Goal: Information Seeking & Learning: Learn about a topic

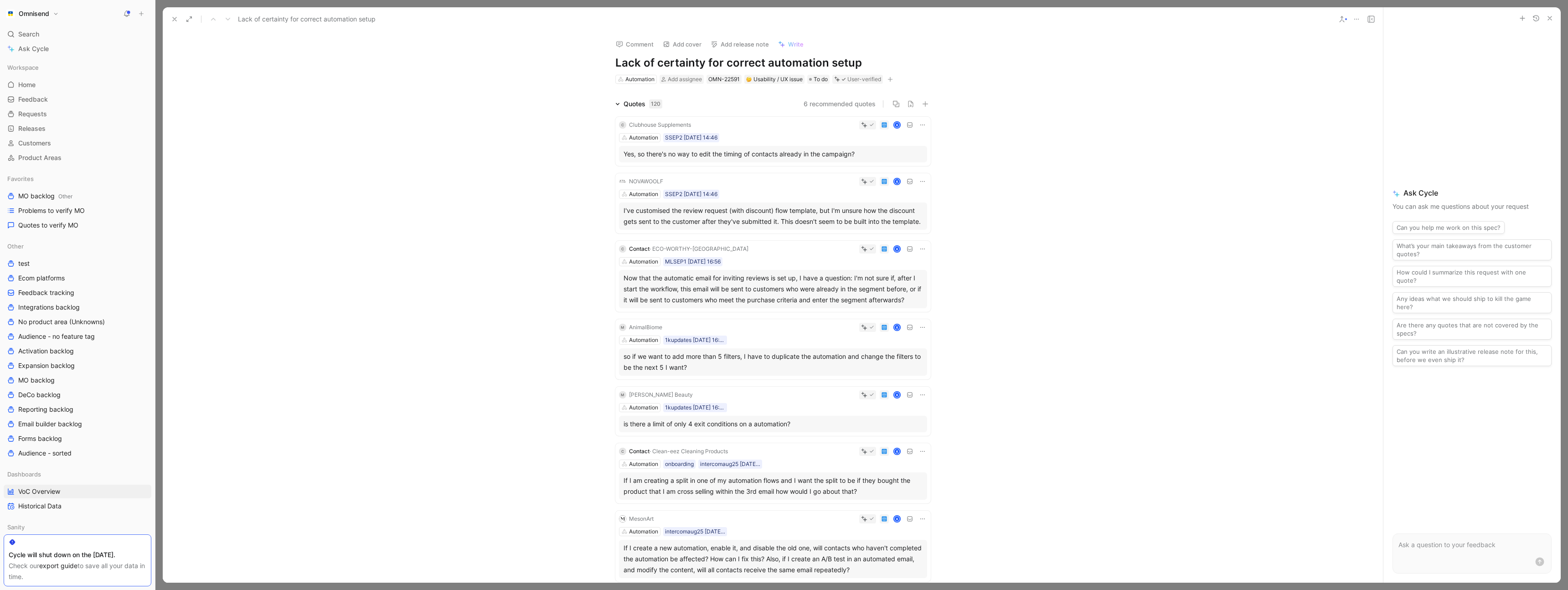
scroll to position [479, 0]
click at [59, 224] on span "Quotes to verify MO" at bounding box center [48, 225] width 60 height 9
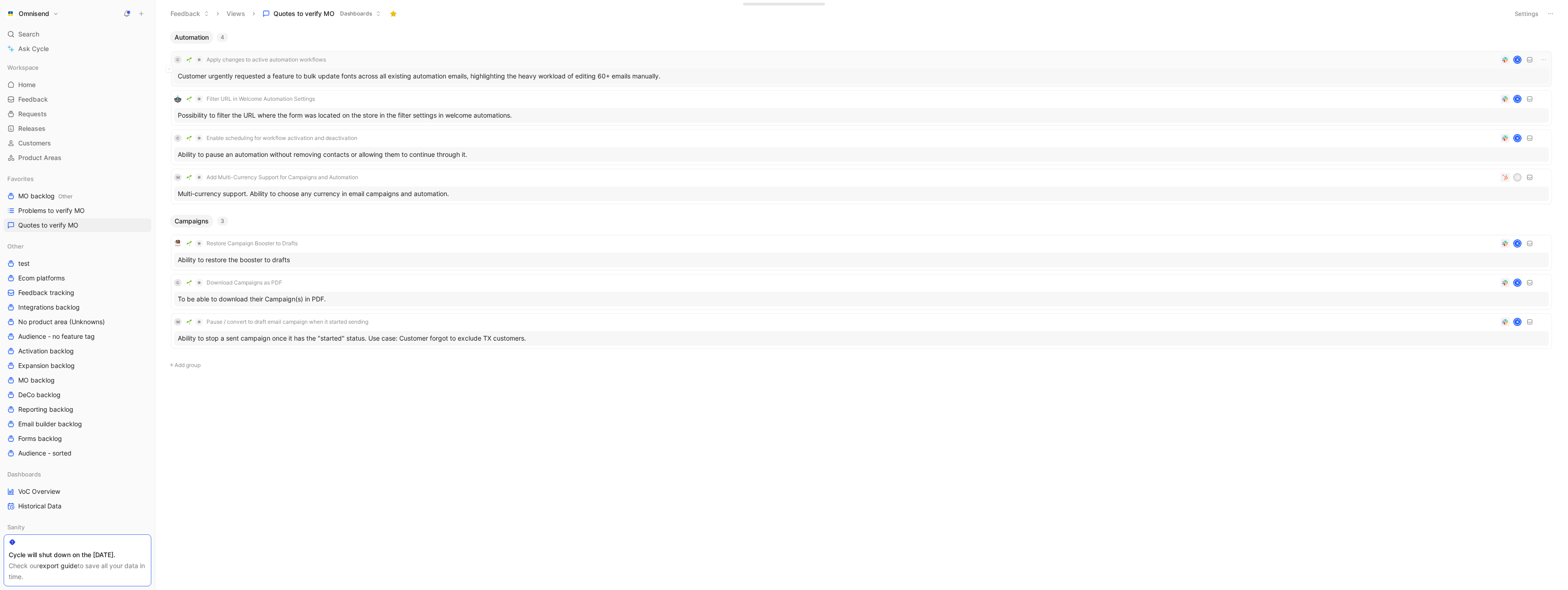
click at [391, 56] on div "C Apply changes to active automation workflows K" at bounding box center [861, 60] width 1374 height 11
click at [388, 133] on div "C Enable scheduling for workflow activation and deactivation K" at bounding box center [861, 138] width 1374 height 11
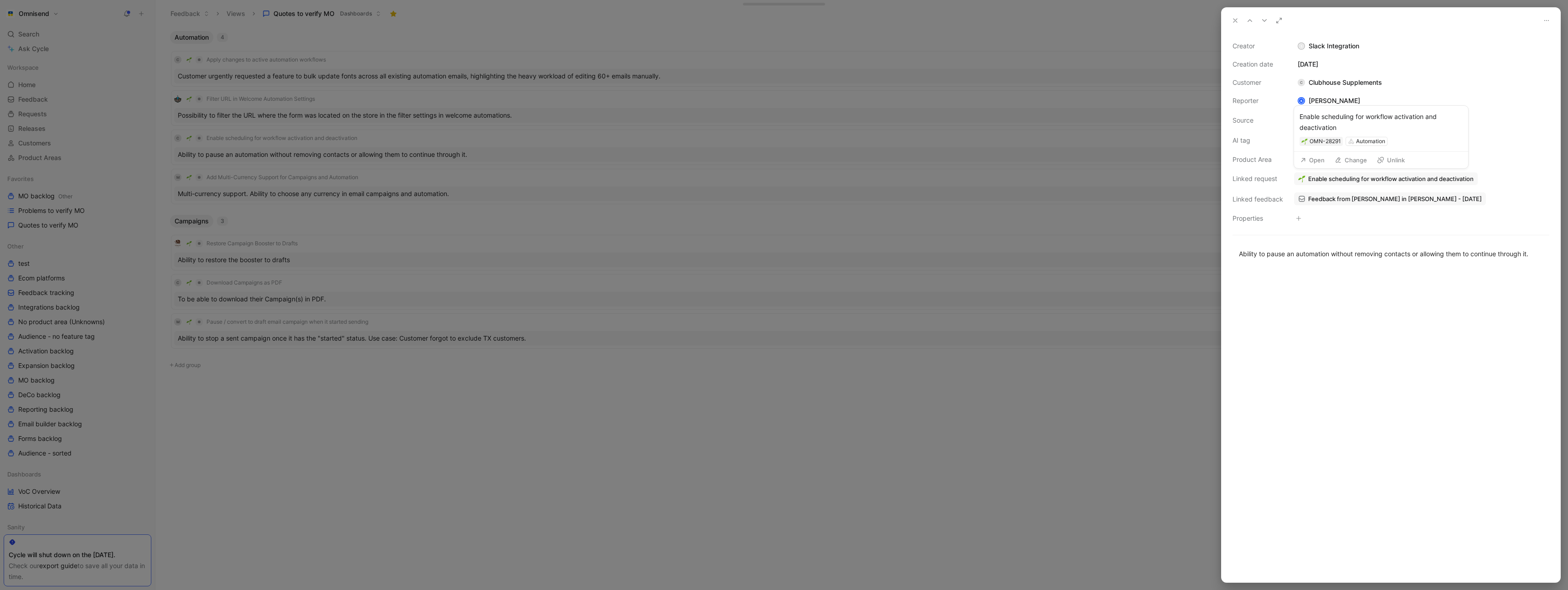
click at [1311, 160] on button "Open" at bounding box center [1312, 160] width 33 height 13
click at [1305, 123] on button "Verify" at bounding box center [1304, 124] width 32 height 13
drag, startPoint x: 783, startPoint y: 348, endPoint x: 778, endPoint y: 337, distance: 12.1
click at [783, 348] on div at bounding box center [784, 295] width 1568 height 590
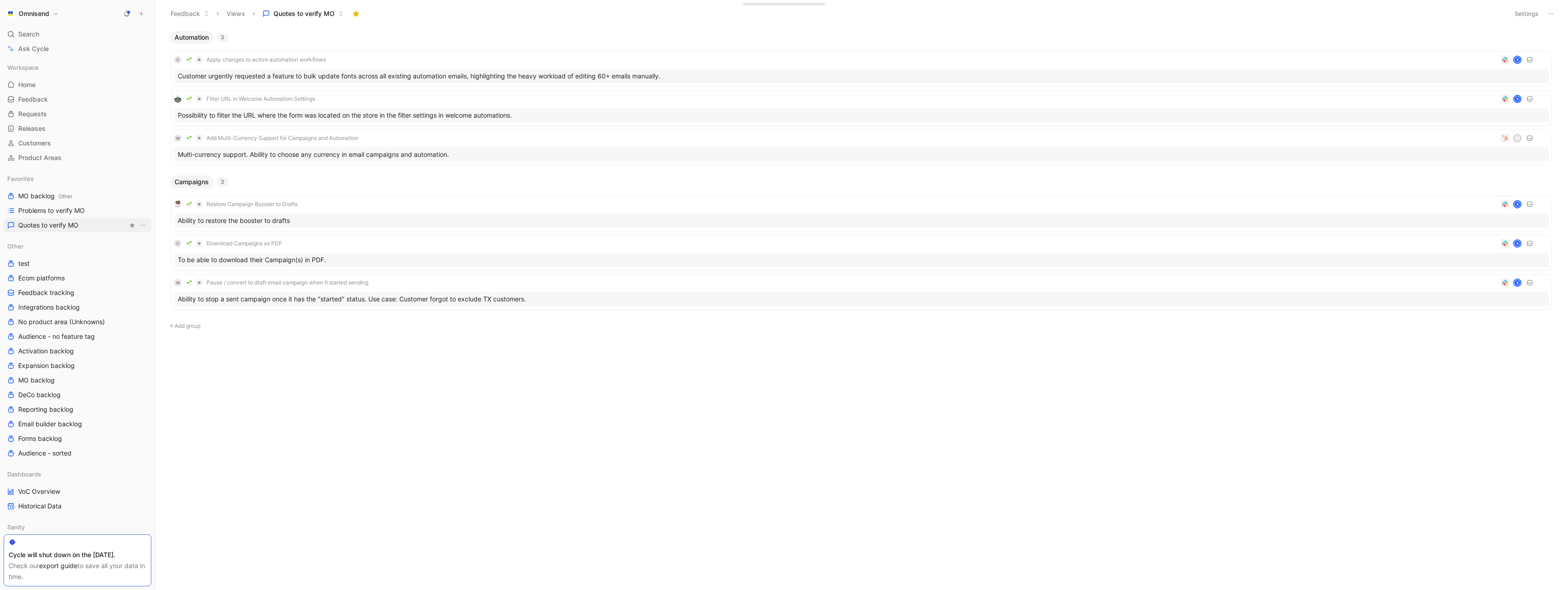
click at [77, 226] on span "Quotes to verify MO" at bounding box center [48, 225] width 60 height 9
click at [379, 61] on div "C Apply changes to active automation workflows K" at bounding box center [861, 60] width 1374 height 11
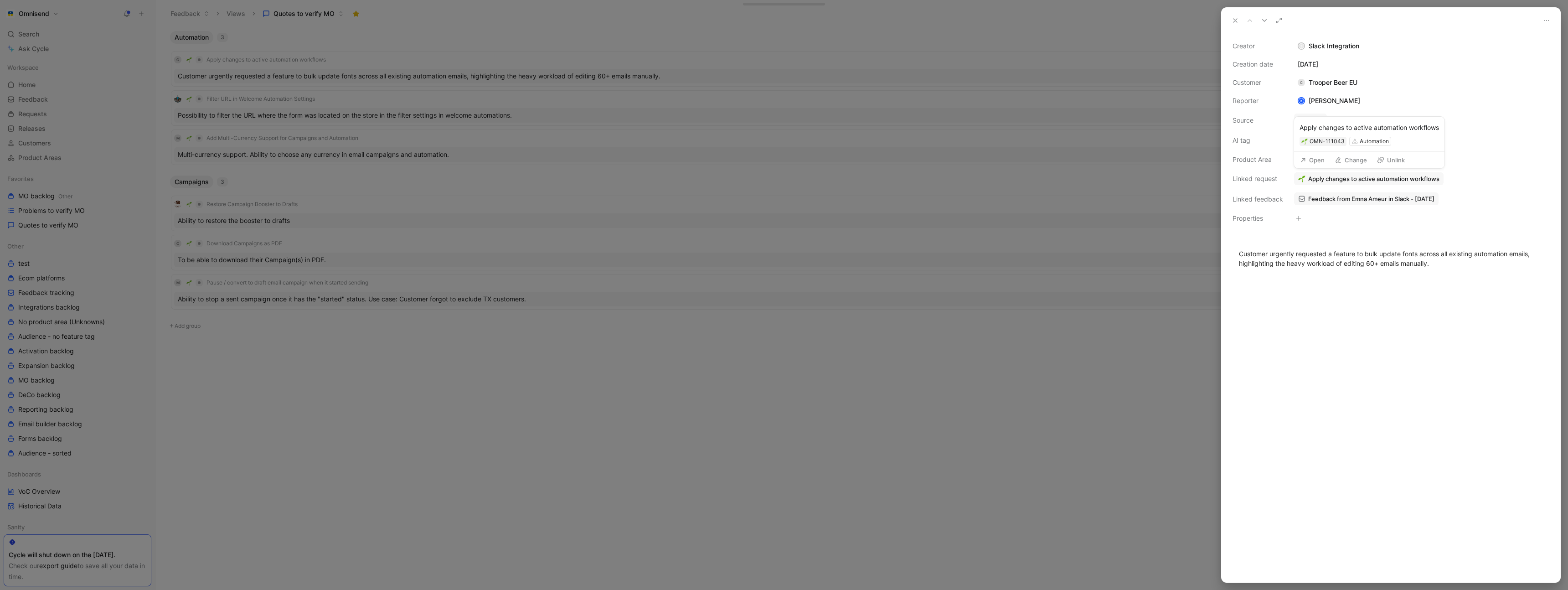
click at [1320, 162] on button "Open" at bounding box center [1312, 160] width 33 height 13
click at [1354, 178] on span "Apply changes to active automation workflows" at bounding box center [1374, 178] width 131 height 8
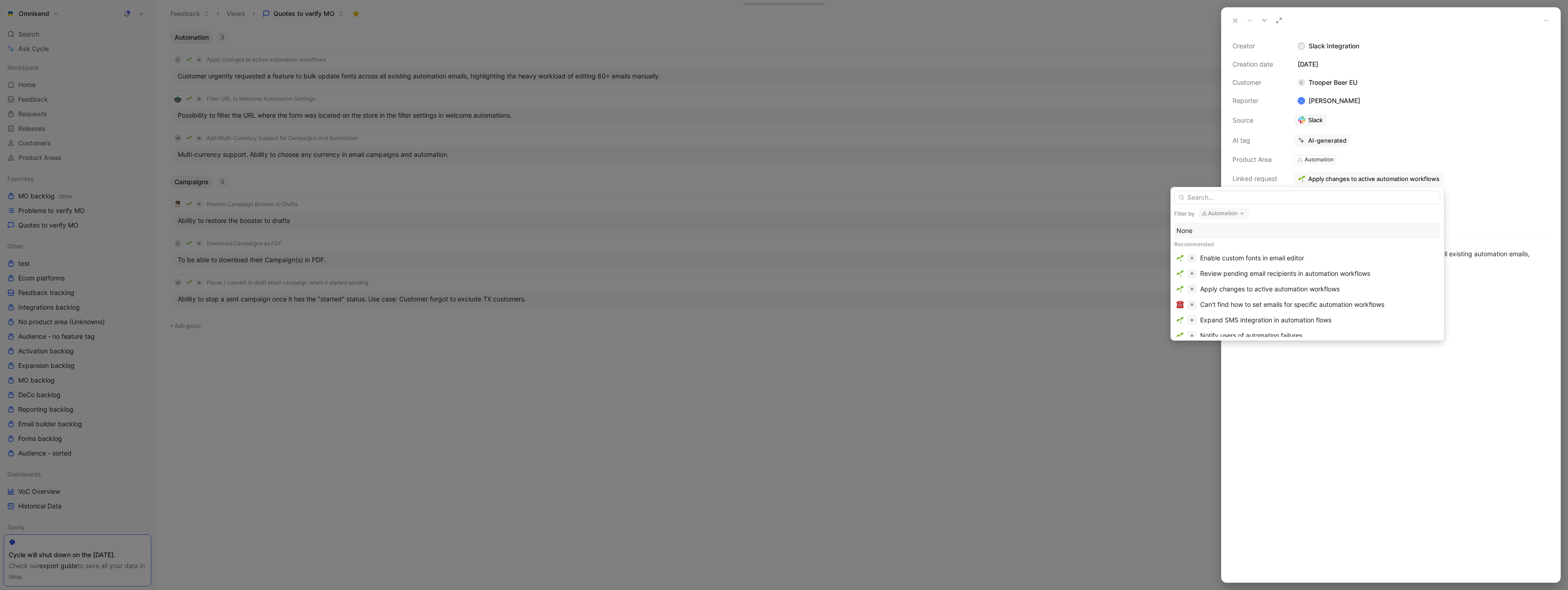
click at [1228, 213] on button "Automation" at bounding box center [1223, 213] width 51 height 11
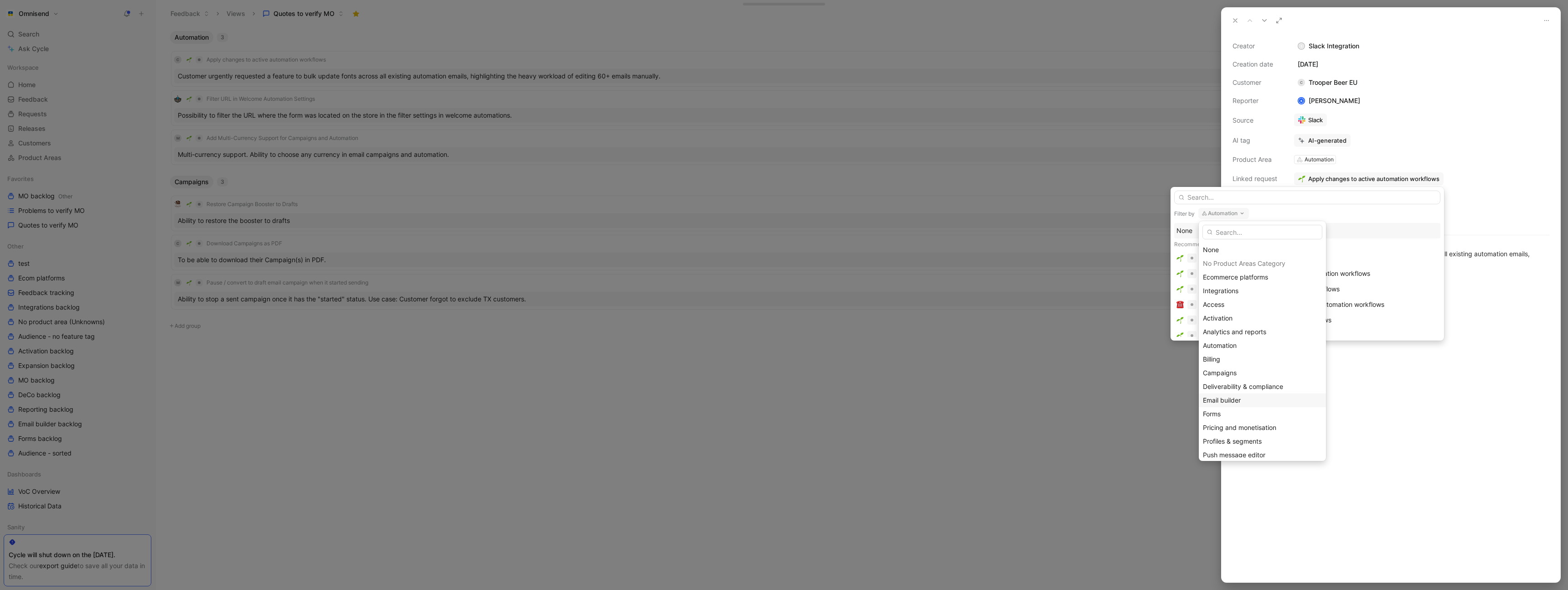
click at [1244, 396] on div "Email builder" at bounding box center [1262, 400] width 119 height 11
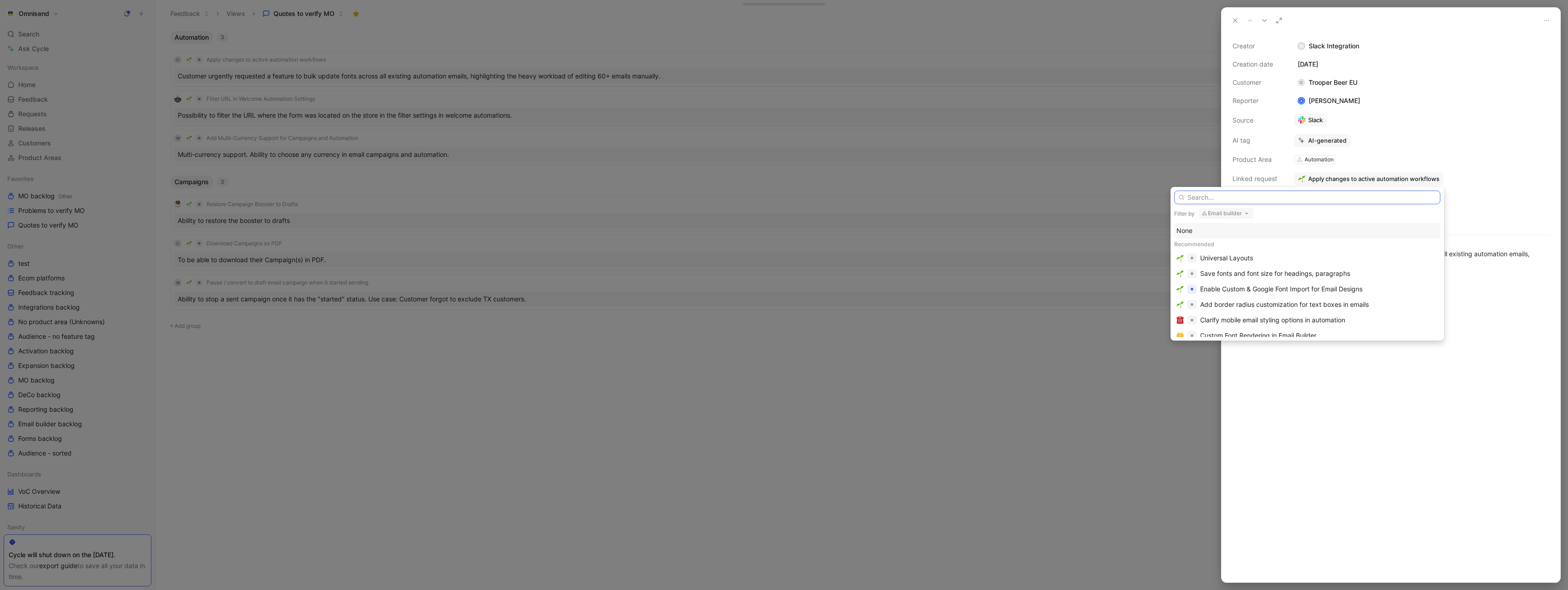
click at [1235, 196] on input "text" at bounding box center [1307, 197] width 266 height 13
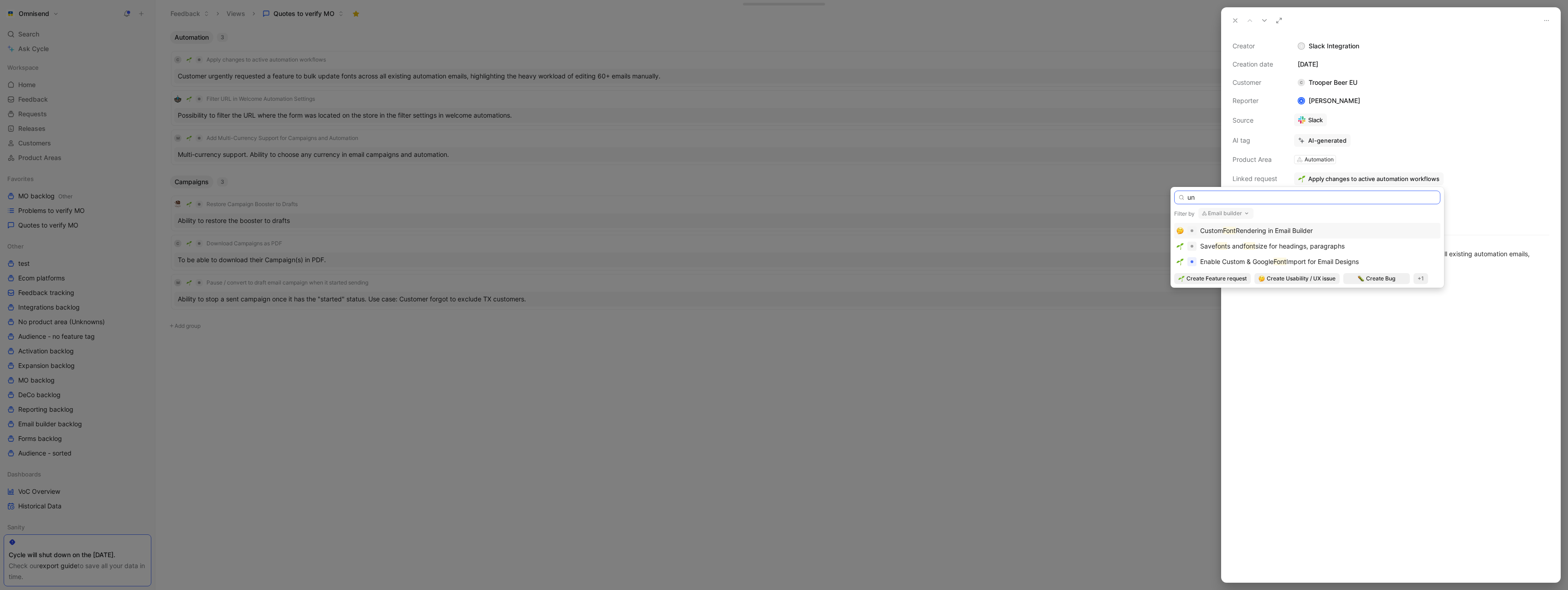
type input "uni"
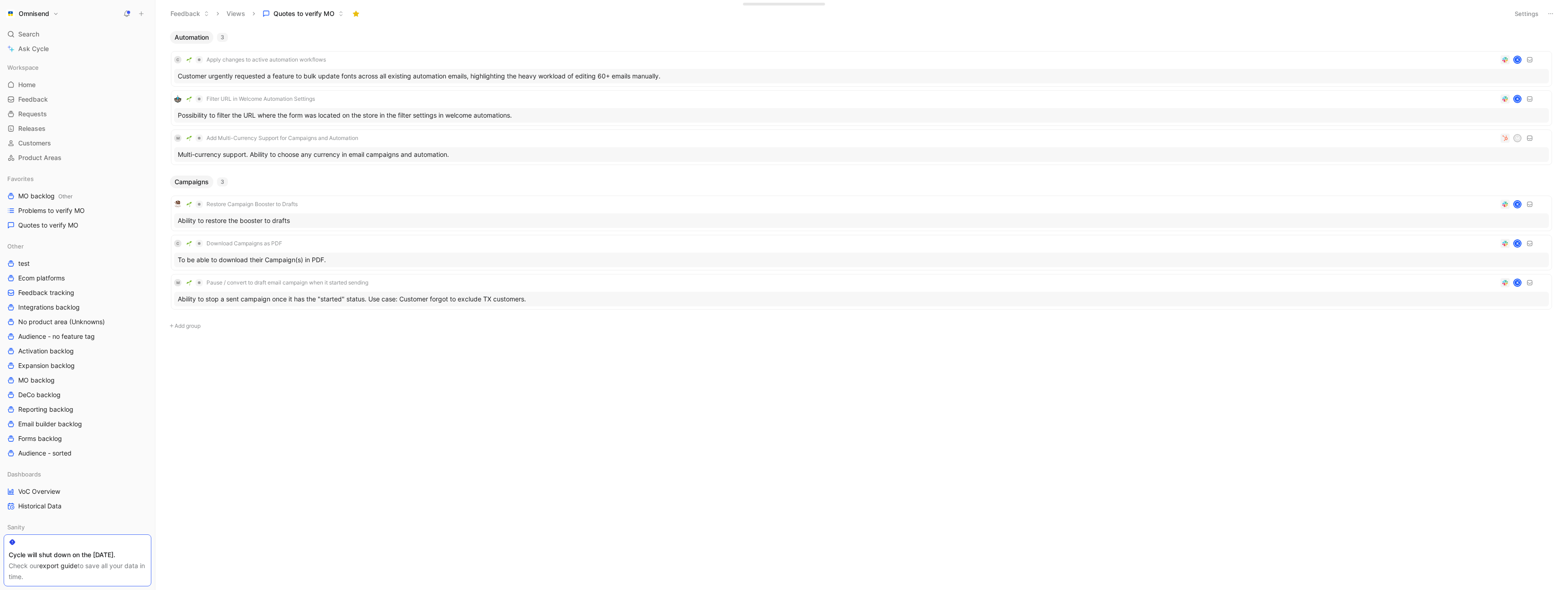
click at [363, 49] on div "C Apply changes to active automation workflows K Customer urgently requested a …" at bounding box center [861, 106] width 1390 height 124
click at [359, 57] on div "C Apply changes to active automation workflows K" at bounding box center [861, 60] width 1374 height 11
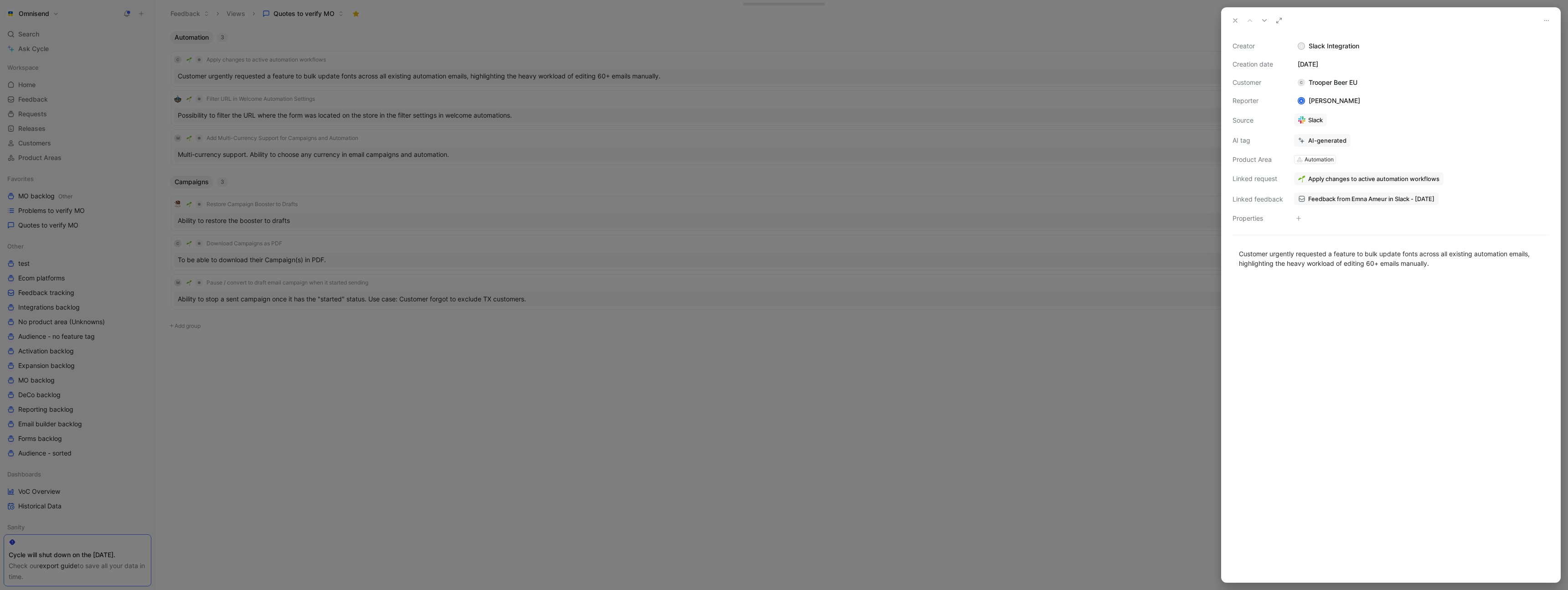
click at [1341, 178] on span "Apply changes to active automation workflows" at bounding box center [1374, 178] width 131 height 8
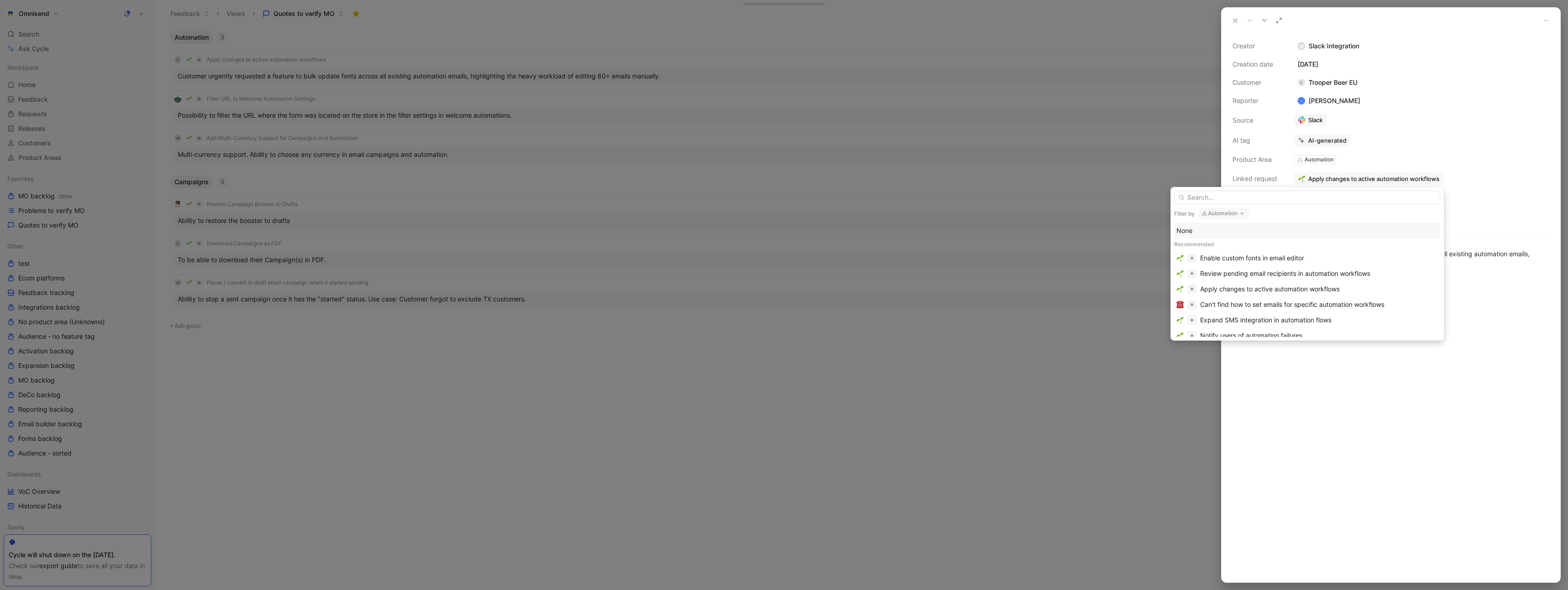
click at [1222, 211] on button "Automation" at bounding box center [1223, 213] width 51 height 11
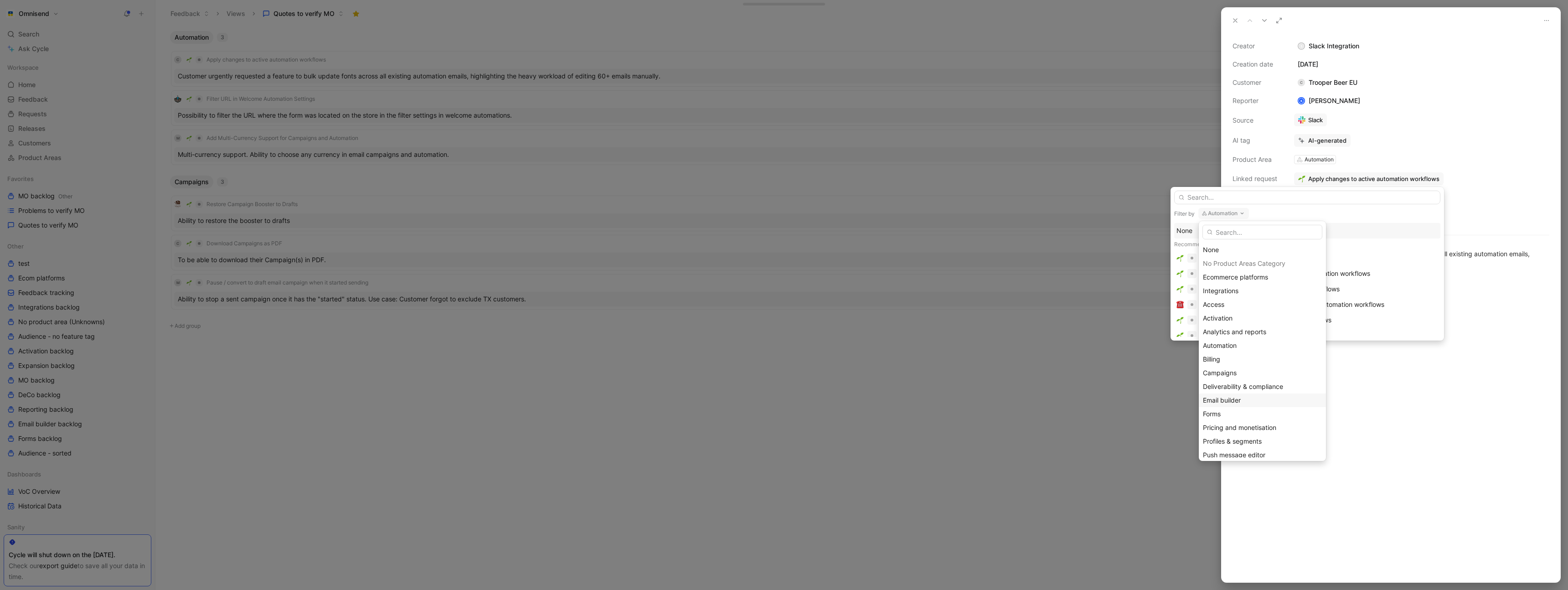
click at [1244, 400] on div "Email builder" at bounding box center [1262, 400] width 119 height 11
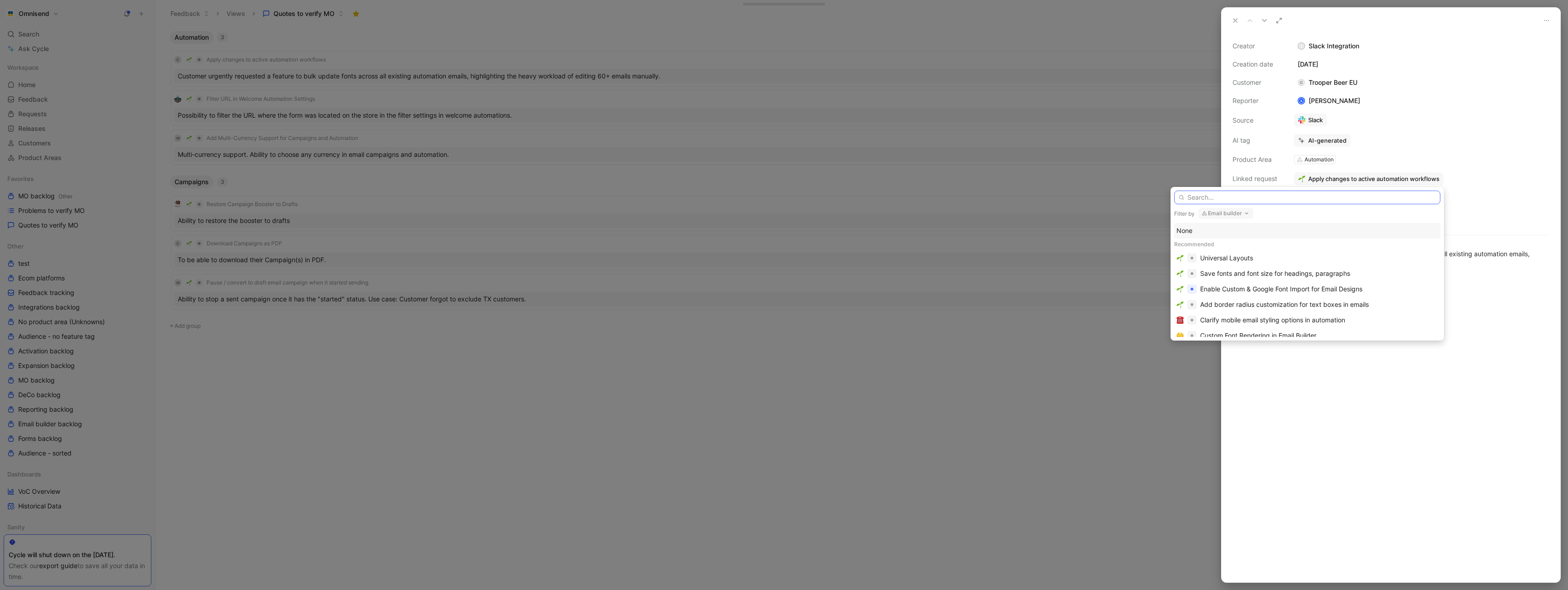
click at [1236, 192] on input "text" at bounding box center [1307, 197] width 266 height 13
click at [1256, 200] on input "change" at bounding box center [1307, 197] width 266 height 13
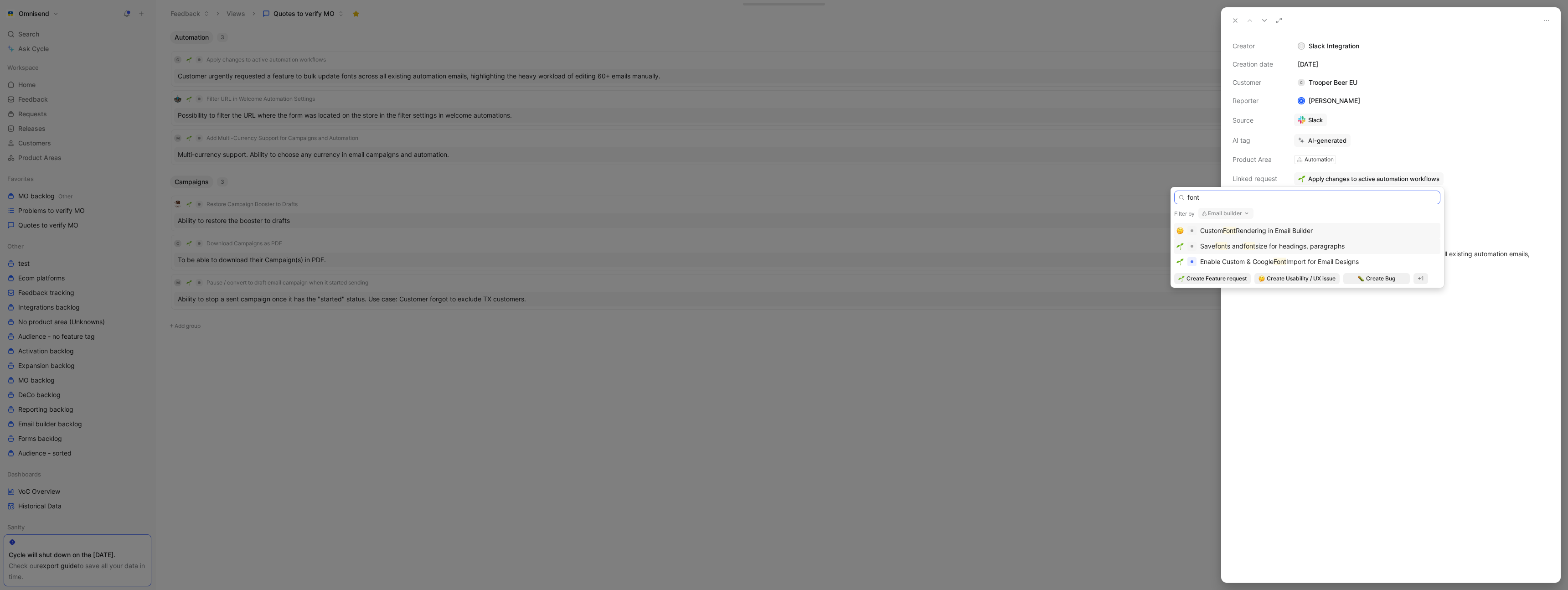
type input "font"
click at [1317, 244] on span "size for headings, paragraphs" at bounding box center [1300, 246] width 89 height 8
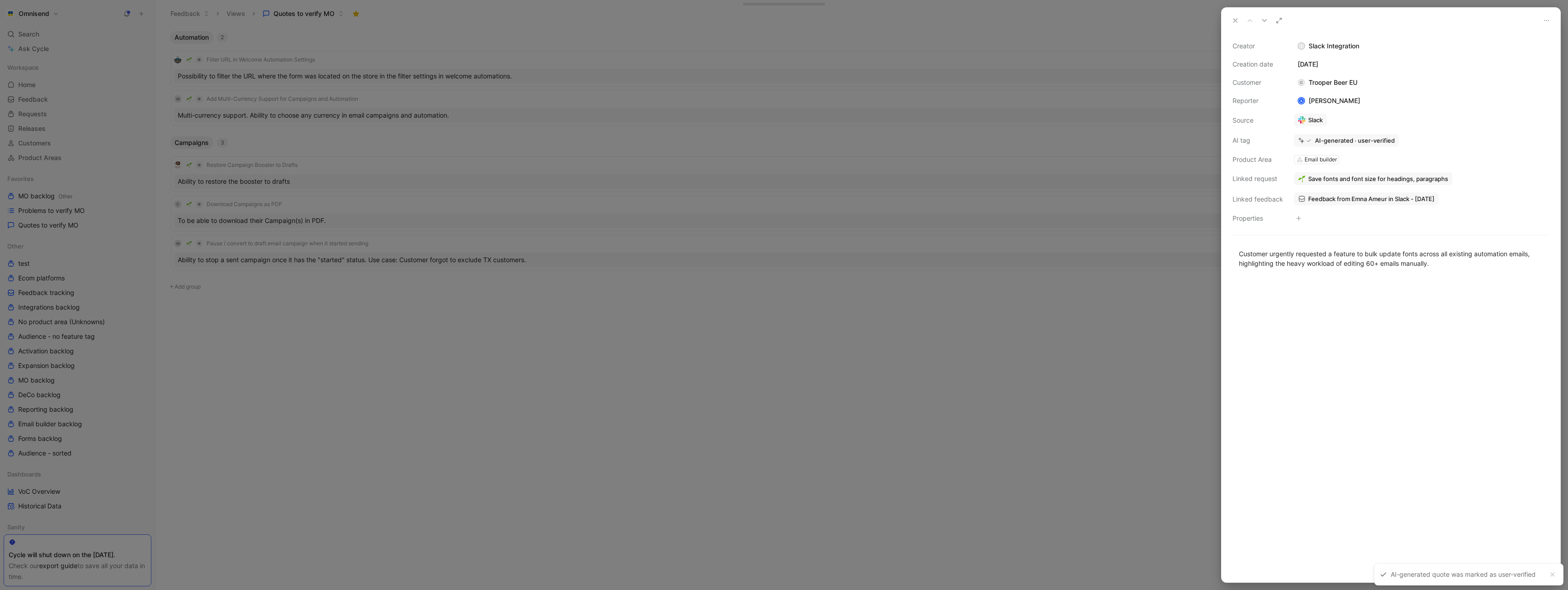
click at [940, 367] on div at bounding box center [784, 295] width 1568 height 590
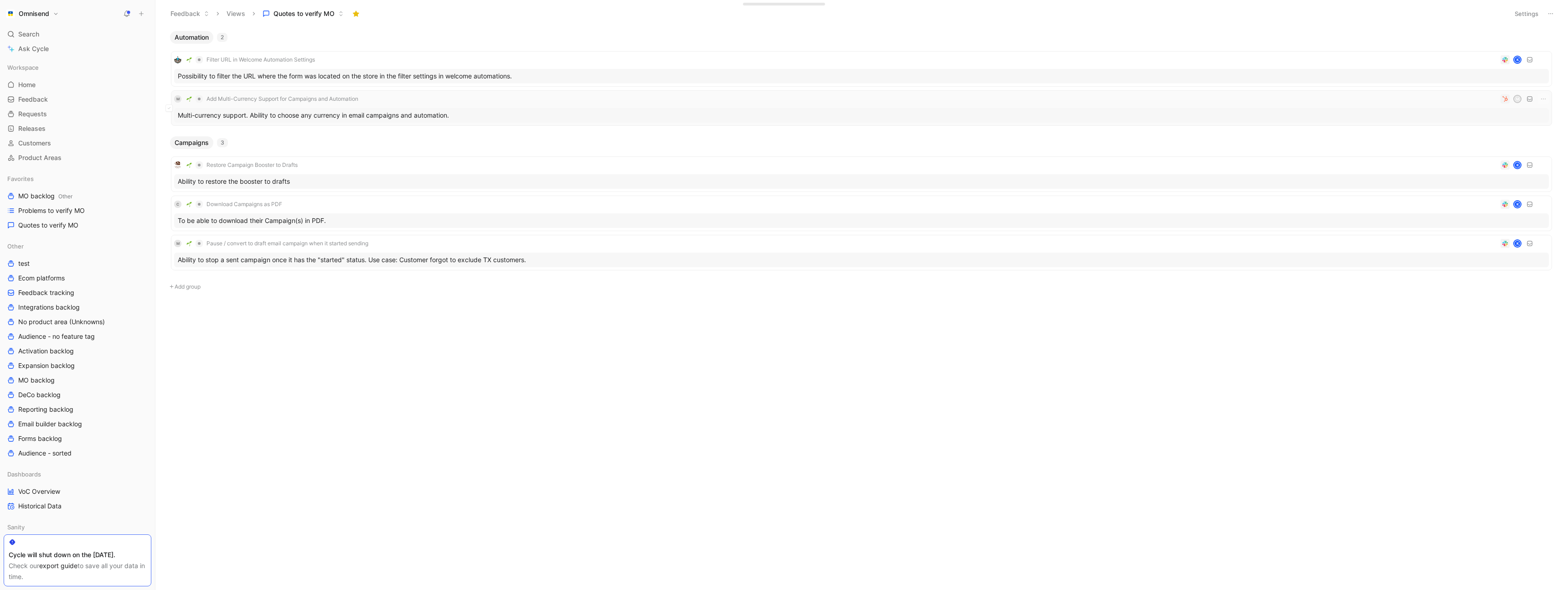
click at [464, 97] on div "M Add Multi-Currency Support for Campaigns and Automation M" at bounding box center [861, 99] width 1374 height 11
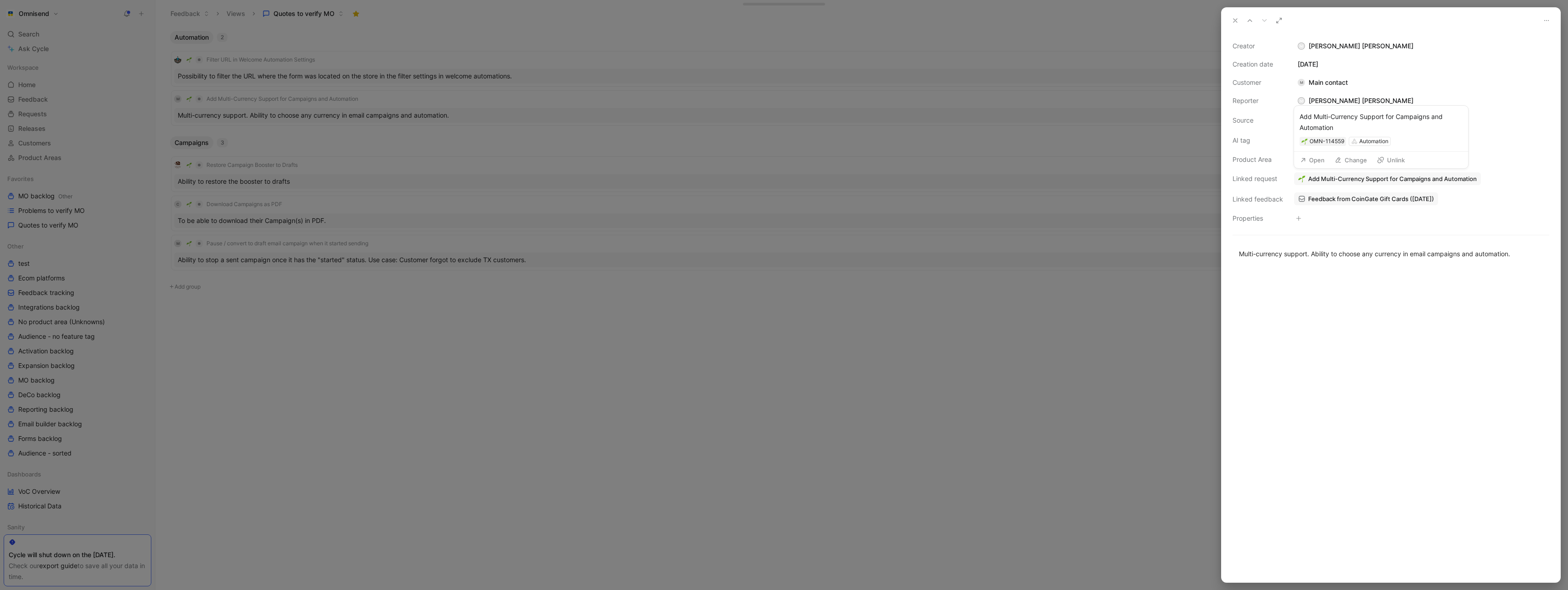
click at [1311, 159] on button "Open" at bounding box center [1312, 160] width 33 height 13
click at [1302, 125] on button "Verify" at bounding box center [1304, 124] width 32 height 13
click at [546, 353] on div at bounding box center [784, 295] width 1568 height 590
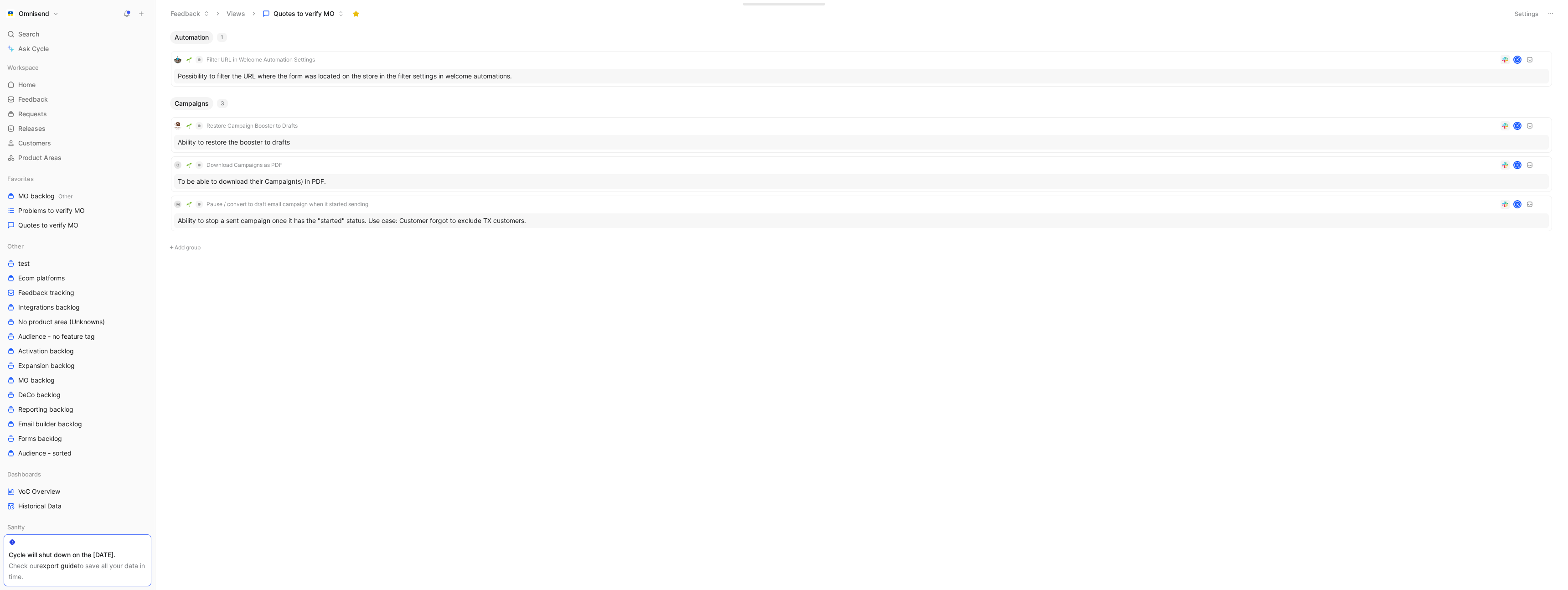
click at [353, 116] on div "Restore Campaign Booster to Drafts K Ability to restore the booster to drafts C…" at bounding box center [861, 172] width 1390 height 124
click at [353, 130] on div "Restore Campaign Booster to Drafts K" at bounding box center [861, 126] width 1374 height 11
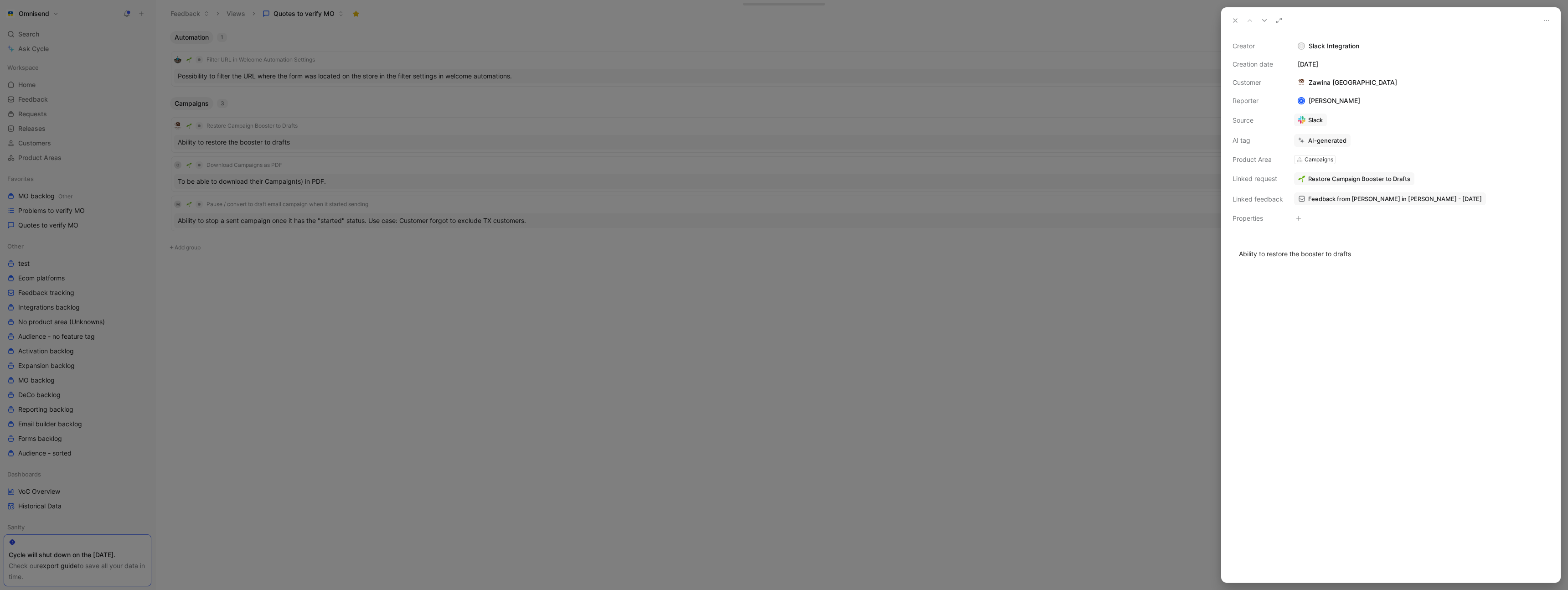
click at [1341, 202] on span "Feedback from [PERSON_NAME] in [PERSON_NAME] - [DATE]" at bounding box center [1395, 198] width 173 height 8
click at [1025, 284] on div at bounding box center [784, 295] width 1568 height 590
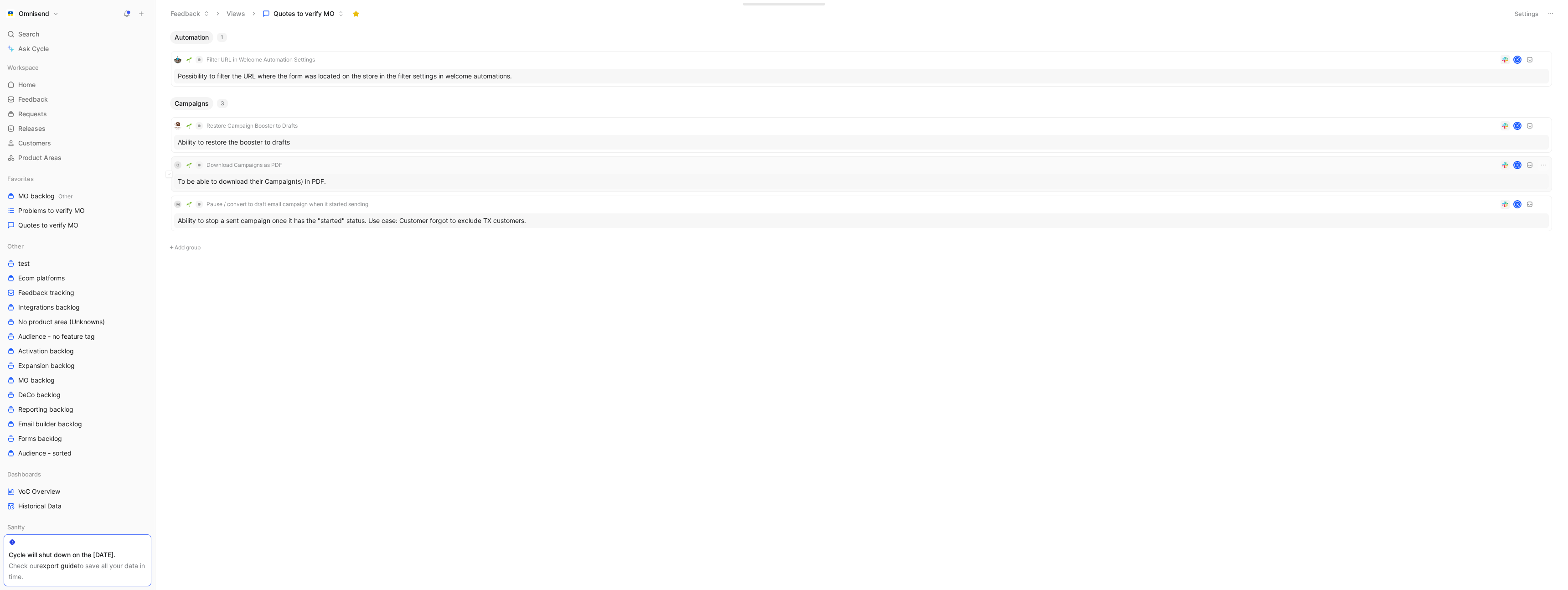
click at [377, 160] on div "C Download Campaigns as PDF K" at bounding box center [861, 165] width 1374 height 11
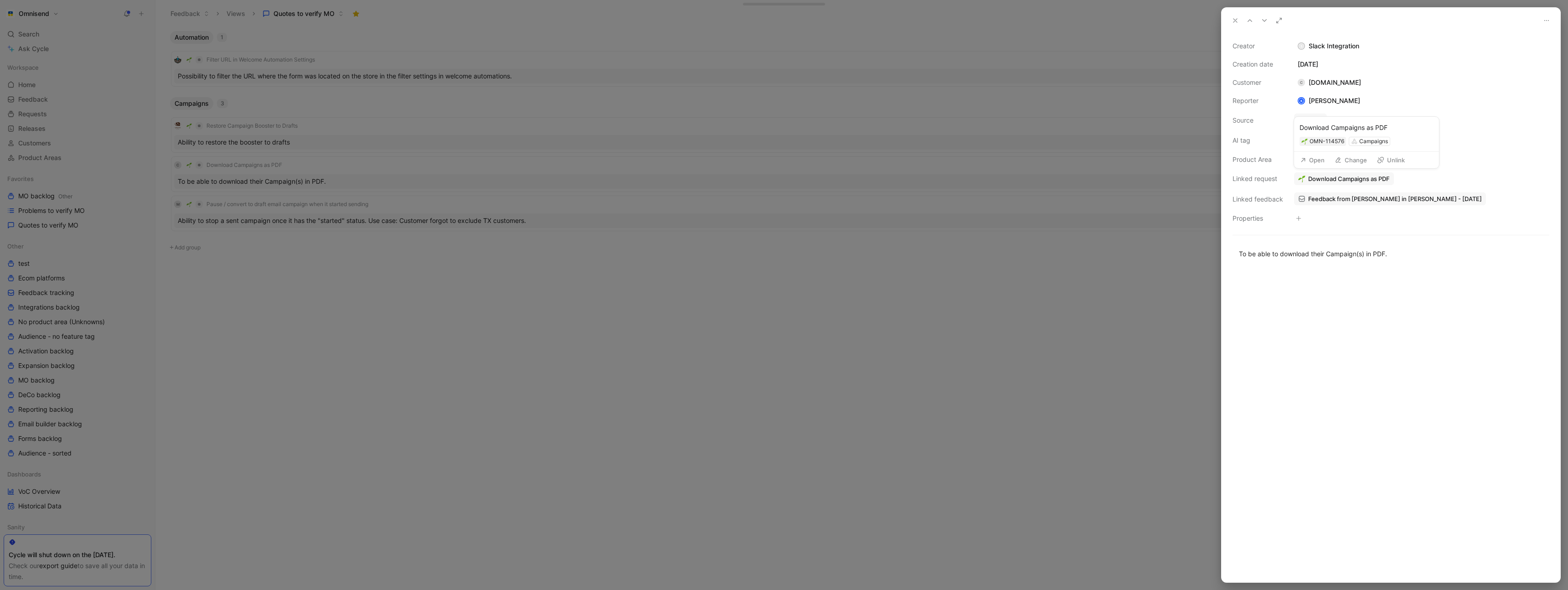
click at [1318, 159] on button "Open" at bounding box center [1312, 160] width 33 height 13
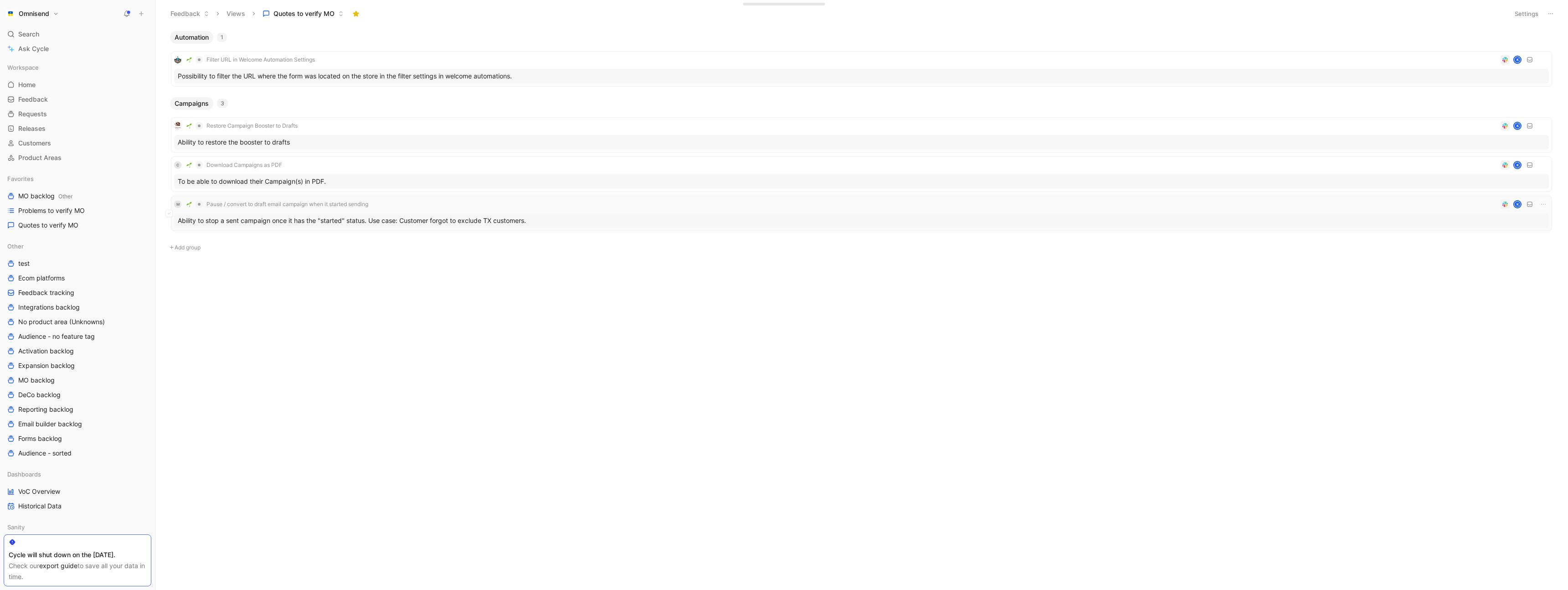
click at [625, 213] on div "Ability to stop a sent campaign once it has the "started" status. Use case: Cus…" at bounding box center [861, 220] width 1374 height 15
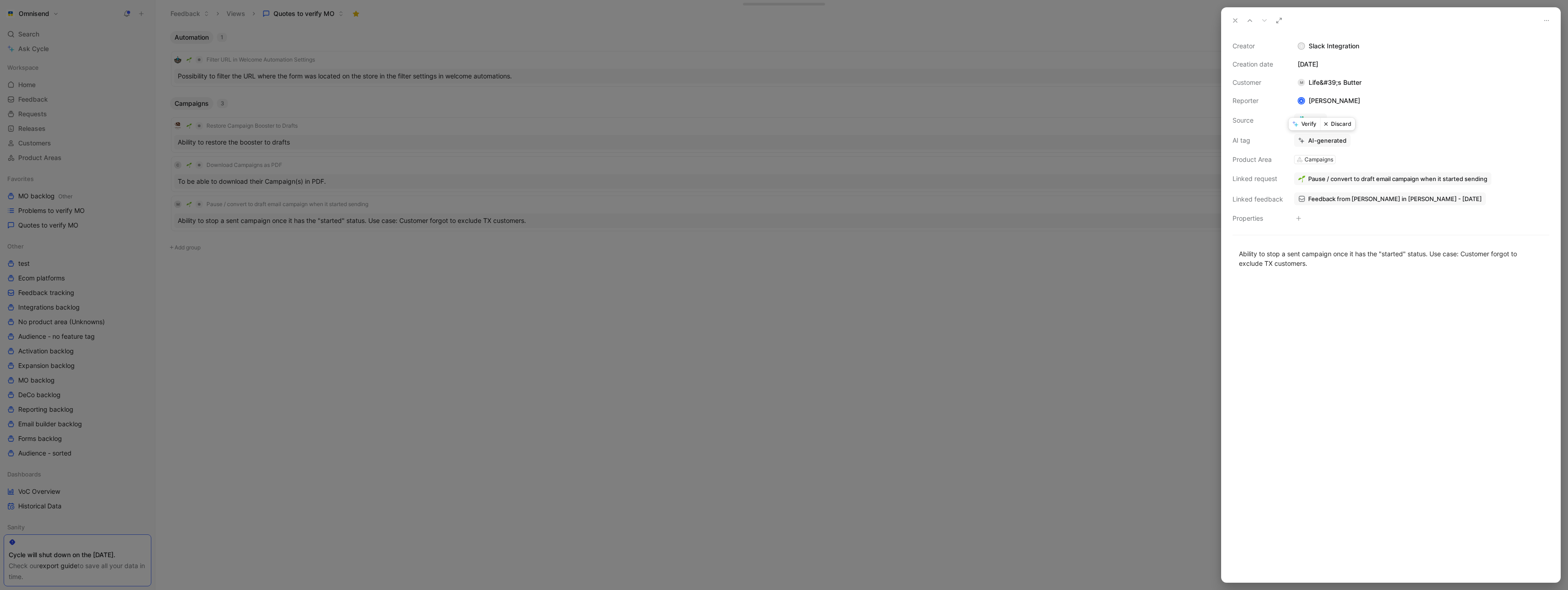
click at [1307, 124] on button "Verify" at bounding box center [1304, 124] width 32 height 13
click at [421, 261] on div at bounding box center [784, 295] width 1568 height 590
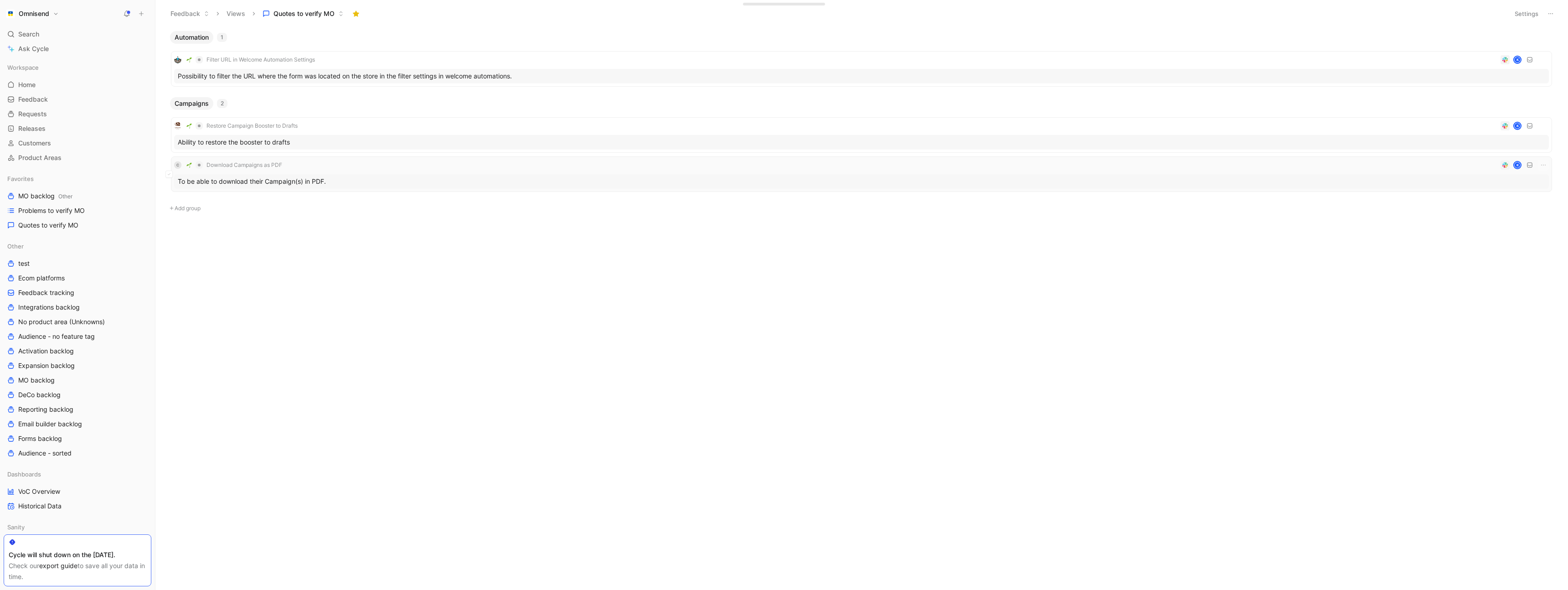
click at [368, 166] on div "C Download Campaigns as PDF K" at bounding box center [861, 165] width 1374 height 11
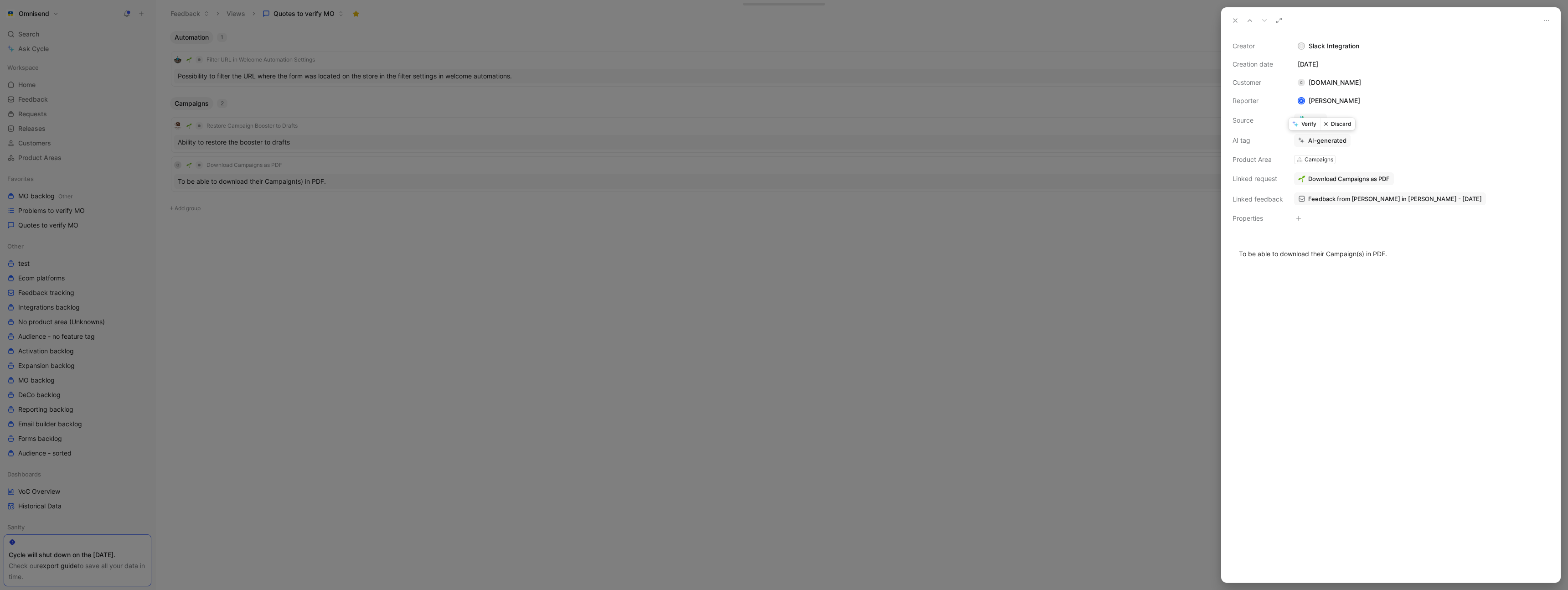
click at [1307, 123] on button "Verify" at bounding box center [1304, 124] width 32 height 13
click at [536, 222] on div at bounding box center [784, 295] width 1568 height 590
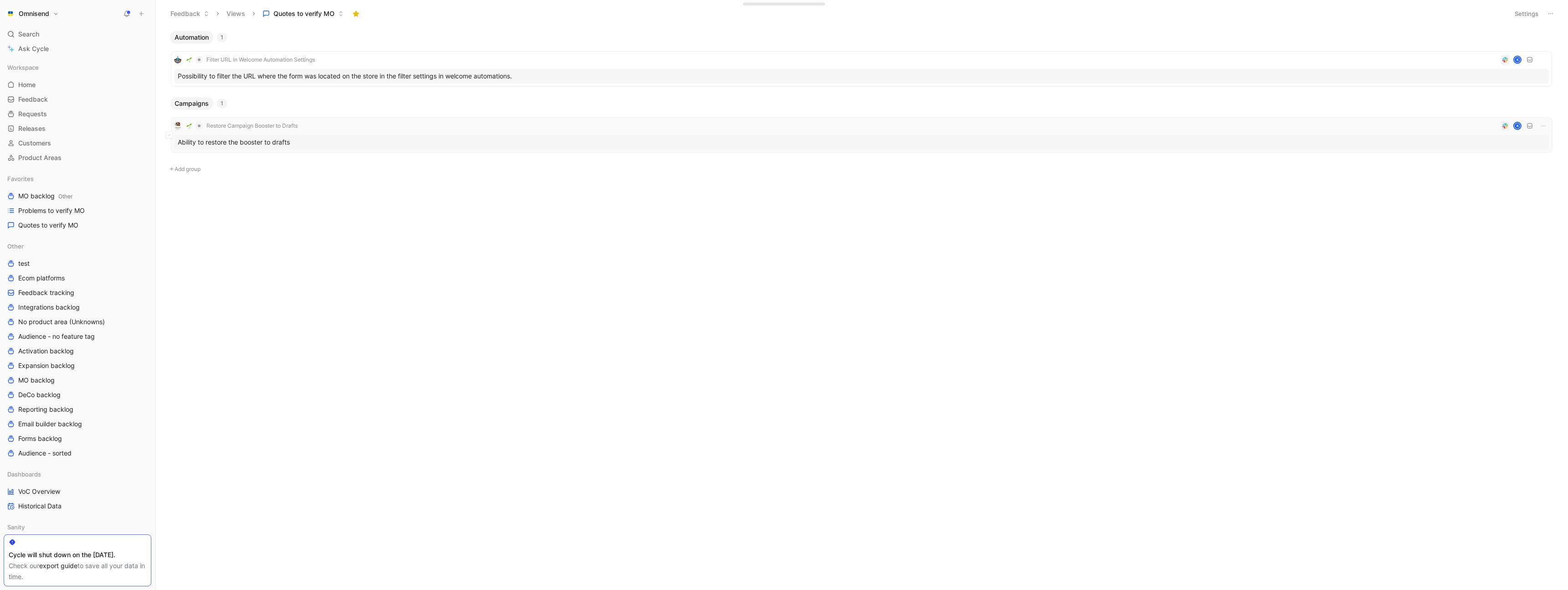
click at [377, 121] on div "Restore Campaign Booster to Drafts K" at bounding box center [861, 126] width 1374 height 11
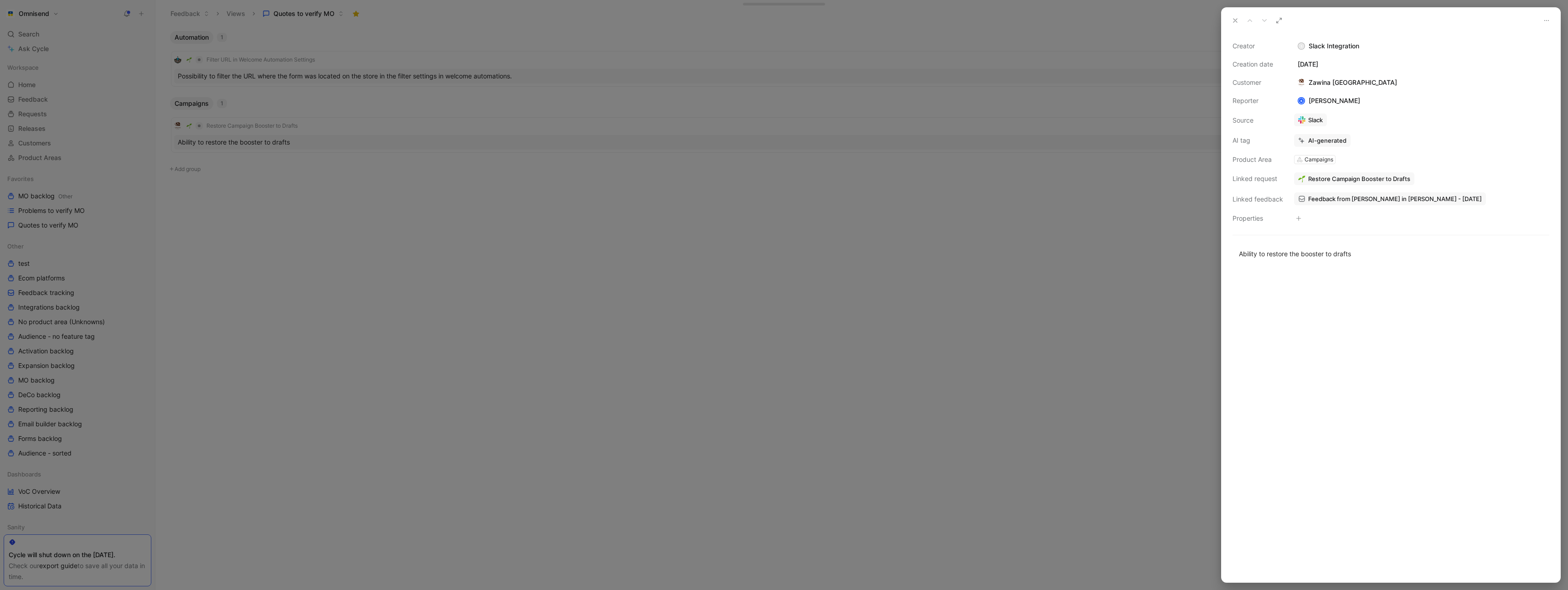
click at [1346, 198] on span "Feedback from [PERSON_NAME] in [PERSON_NAME] - [DATE]" at bounding box center [1395, 198] width 173 height 8
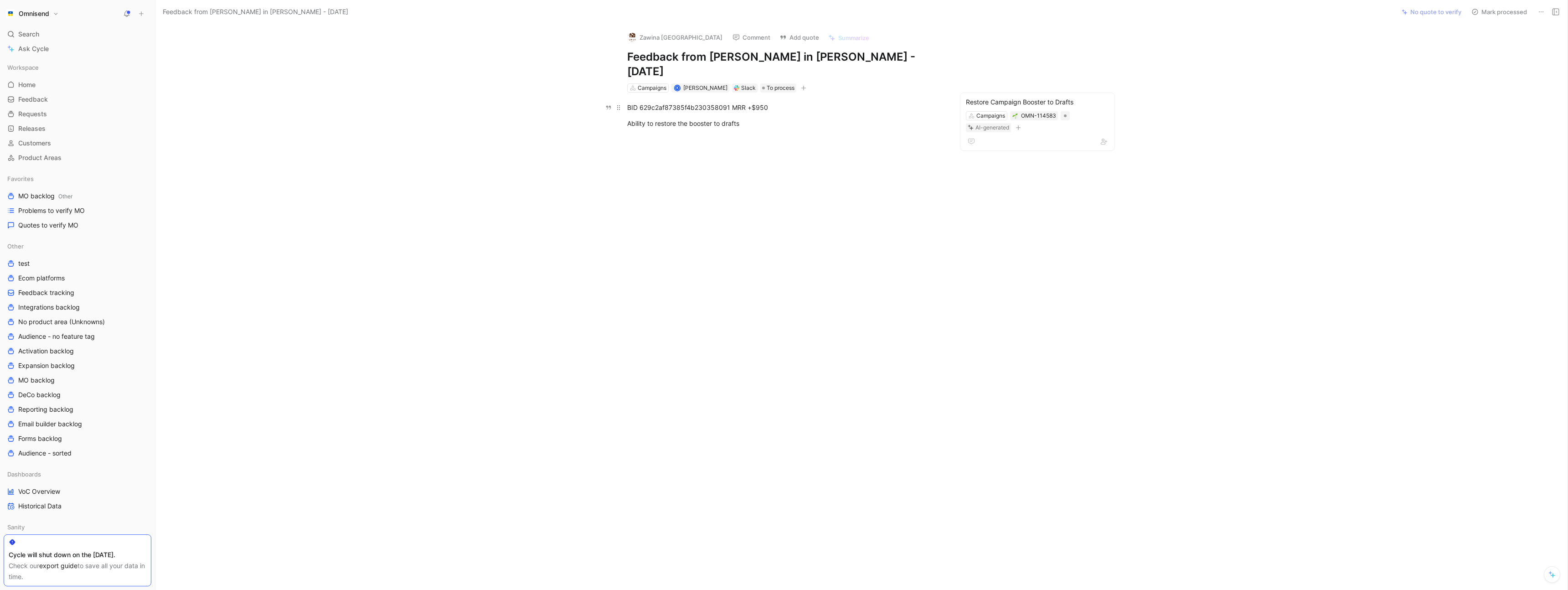
click at [673, 102] on div "BID 629c2af87385f4b230358091 MRR +$950" at bounding box center [785, 107] width 315 height 10
copy div "629c2af87385f4b230358091"
click at [312, 118] on div "BID 629c2af87385f4b230358091 MRR +$950 Ability to restore the booster to drafts" at bounding box center [785, 123] width 1220 height 61
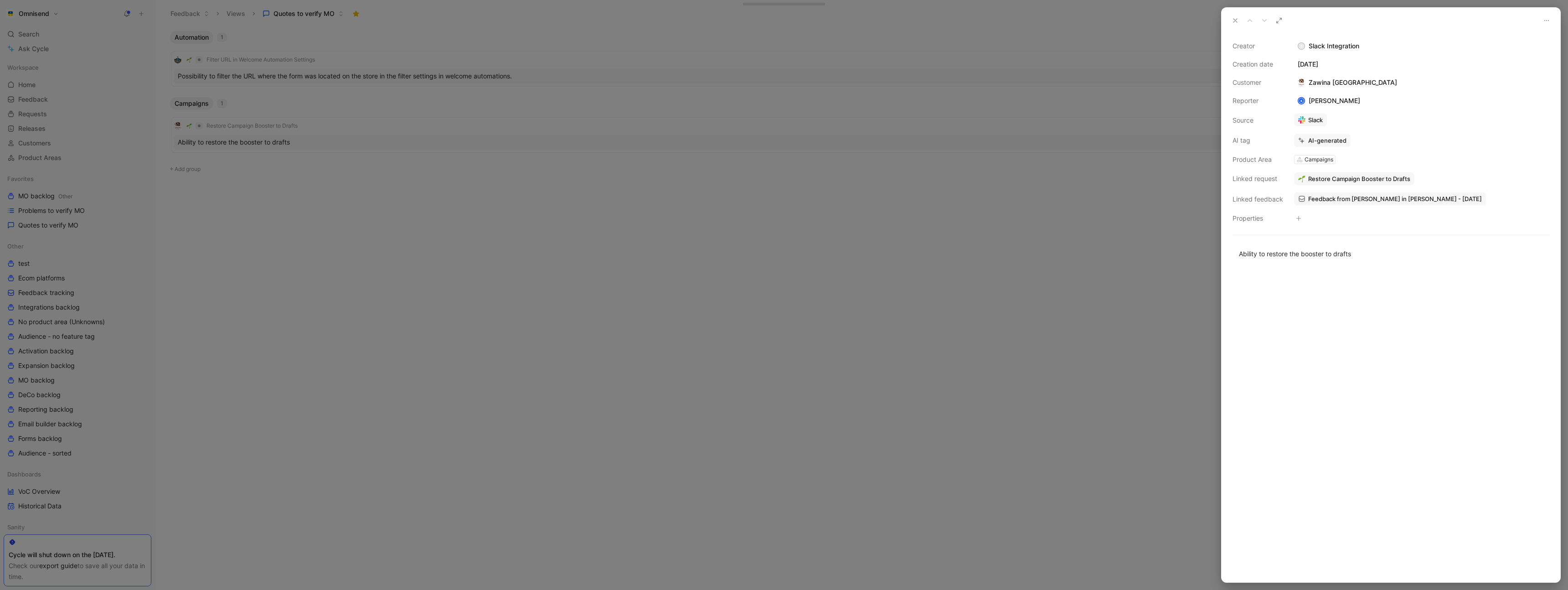
click at [394, 200] on div at bounding box center [784, 295] width 1568 height 590
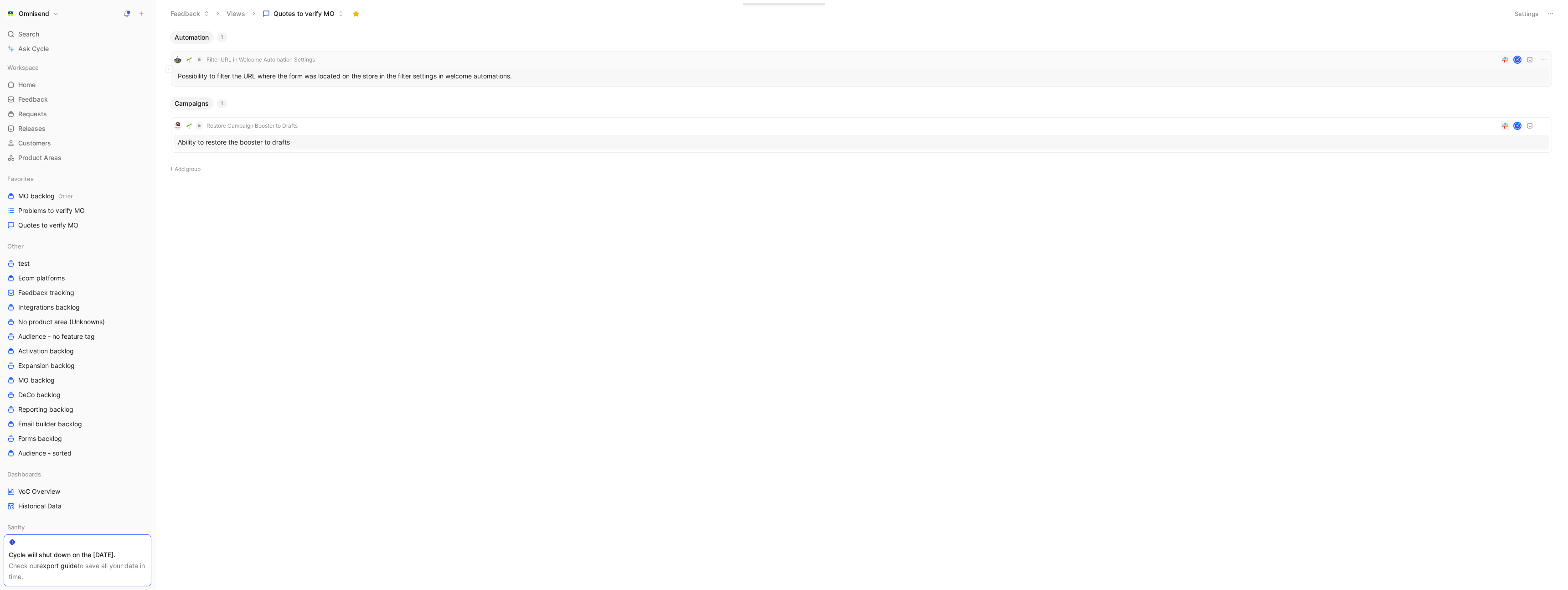
click at [393, 59] on div "Filter URL in Welcome Automation Settings K" at bounding box center [861, 60] width 1374 height 11
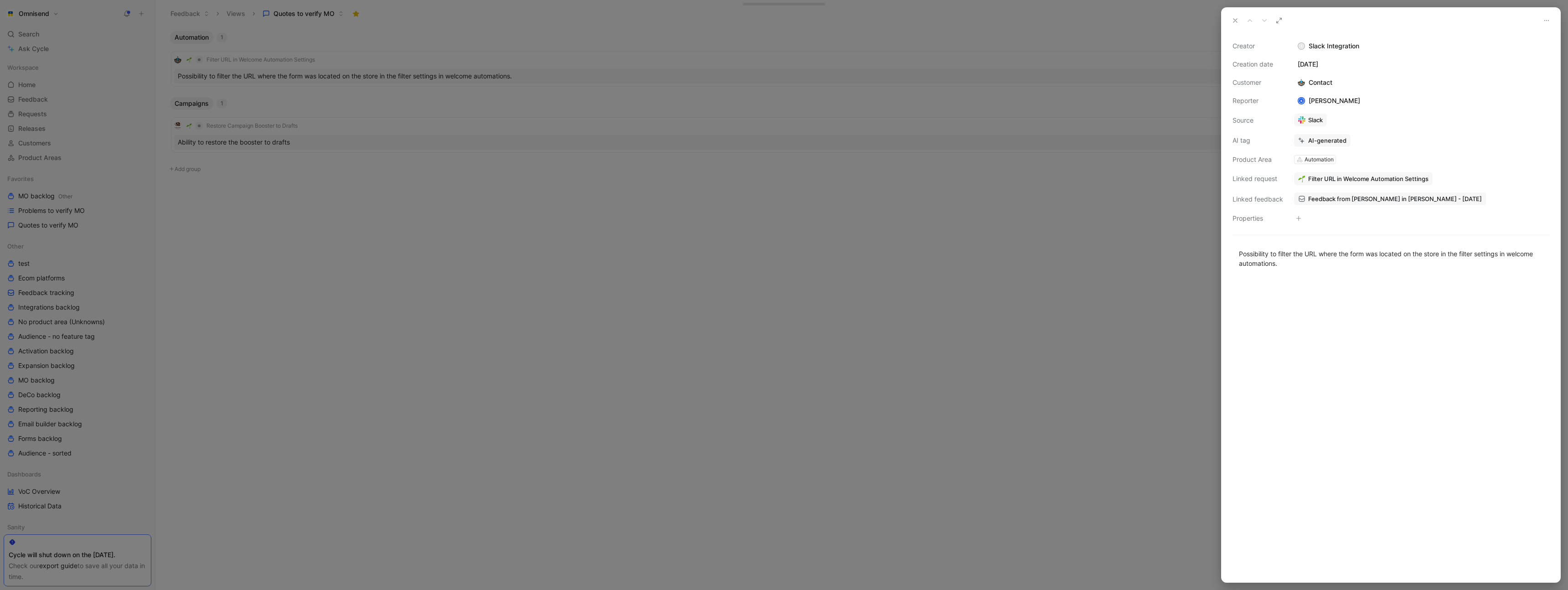
click at [1343, 177] on span "Filter URL in Welcome Automation Settings" at bounding box center [1368, 178] width 121 height 8
click at [1314, 163] on button "Open" at bounding box center [1312, 160] width 33 height 13
click at [1365, 199] on span "Feedback from [PERSON_NAME] in [PERSON_NAME] - [DATE]" at bounding box center [1395, 198] width 173 height 8
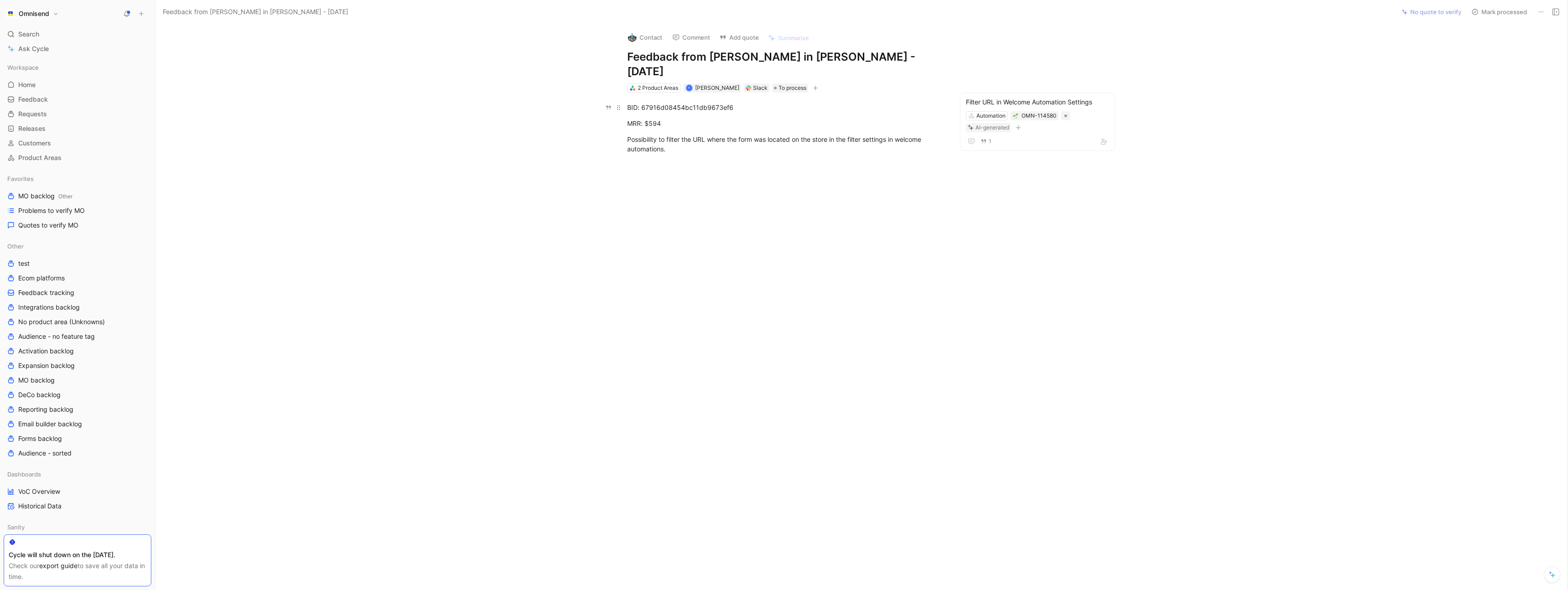
click at [670, 102] on div "BID: 67916d08454bc11db9673ef6" at bounding box center [785, 107] width 315 height 10
copy div "67916d08454bc11db9673ef6"
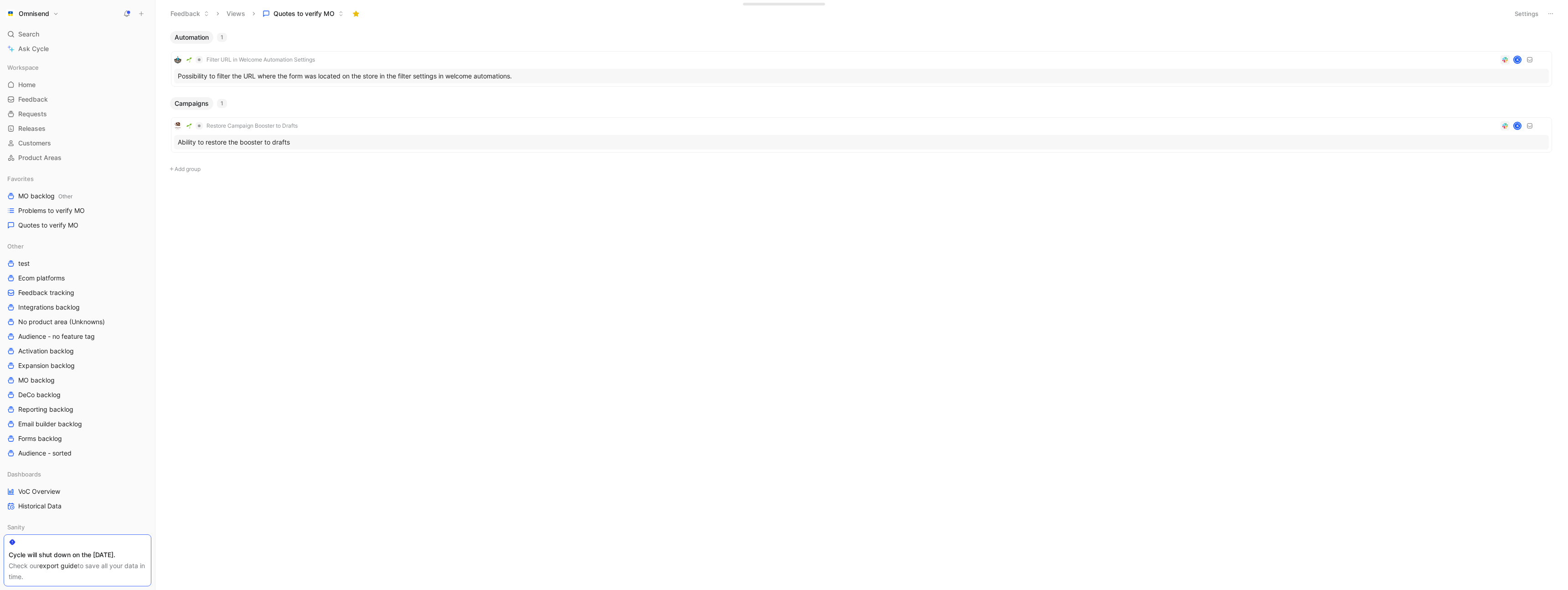
click at [816, 214] on body "Omnisend Search ⌘ K Ask Cycle Workspace Home G then H Feedback G then F Request…" at bounding box center [784, 295] width 1568 height 590
click at [50, 226] on span "Quotes to verify MO" at bounding box center [48, 225] width 60 height 9
click at [48, 225] on span "Quotes to verify MO" at bounding box center [48, 225] width 60 height 9
click at [408, 61] on div "Filter URL in Welcome Automation Settings K" at bounding box center [861, 60] width 1374 height 11
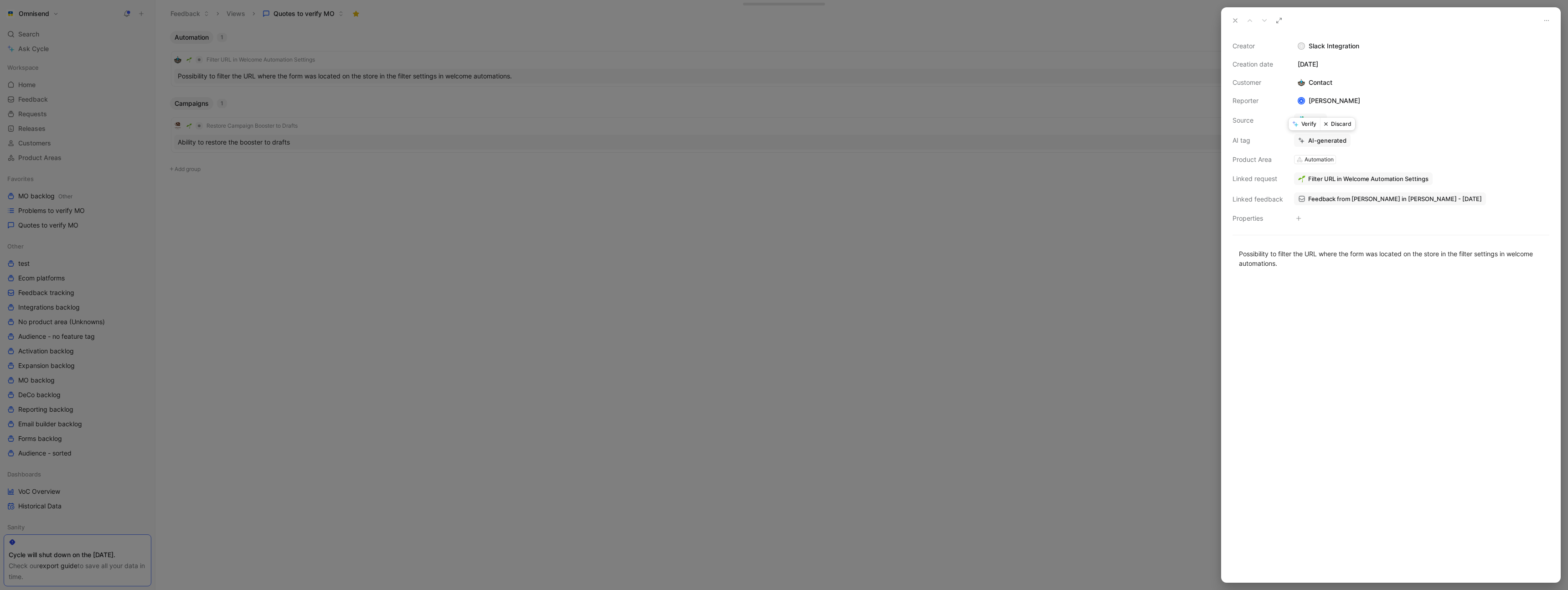
click at [1308, 124] on button "Verify" at bounding box center [1304, 124] width 32 height 13
click at [429, 178] on div at bounding box center [784, 295] width 1568 height 590
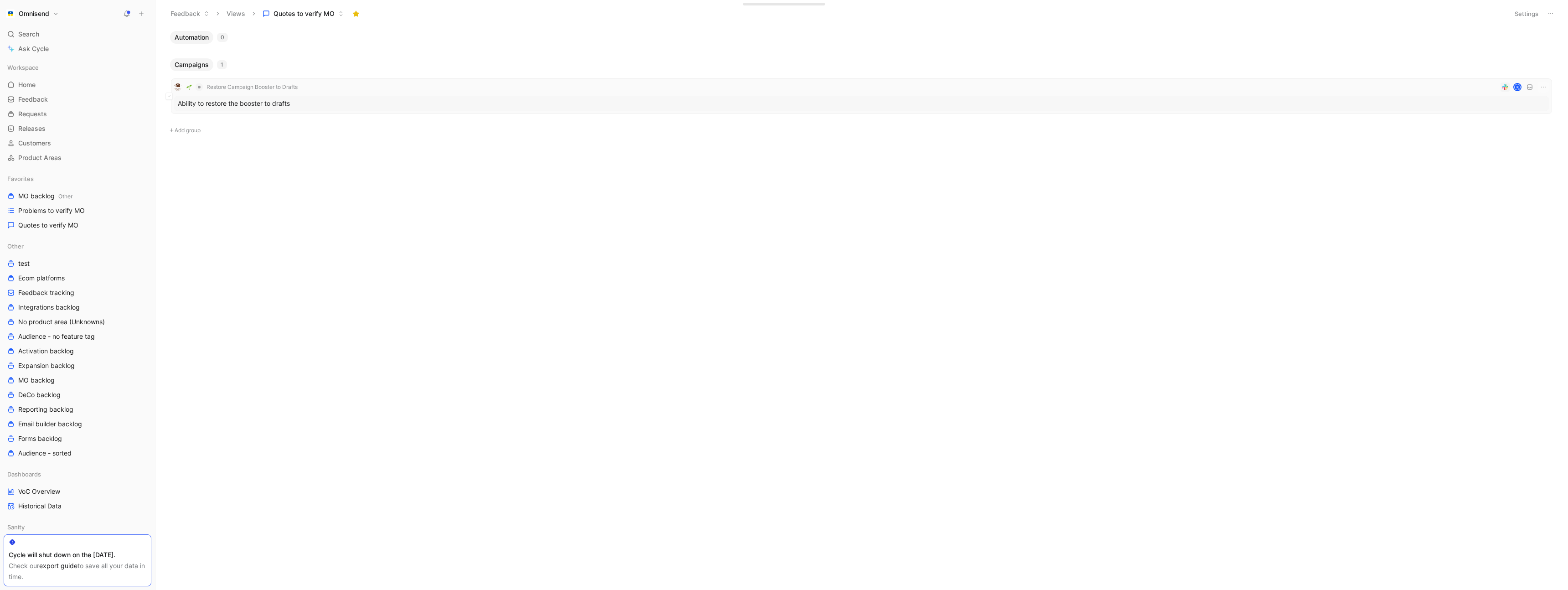
click at [377, 90] on div "Restore Campaign Booster to Drafts K" at bounding box center [861, 87] width 1374 height 11
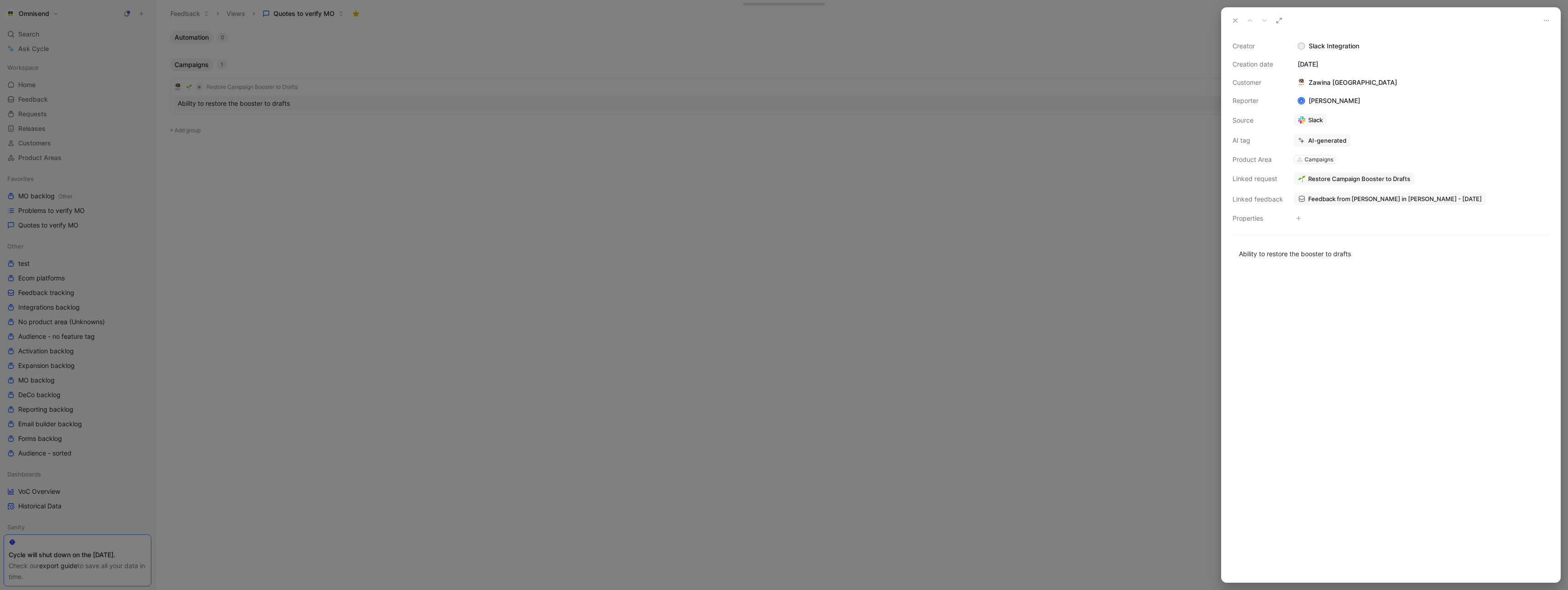
click at [1441, 126] on div "Slack" at bounding box center [1421, 120] width 255 height 13
click at [1309, 127] on button "Verify" at bounding box center [1304, 124] width 32 height 13
click at [534, 97] on div at bounding box center [784, 295] width 1568 height 590
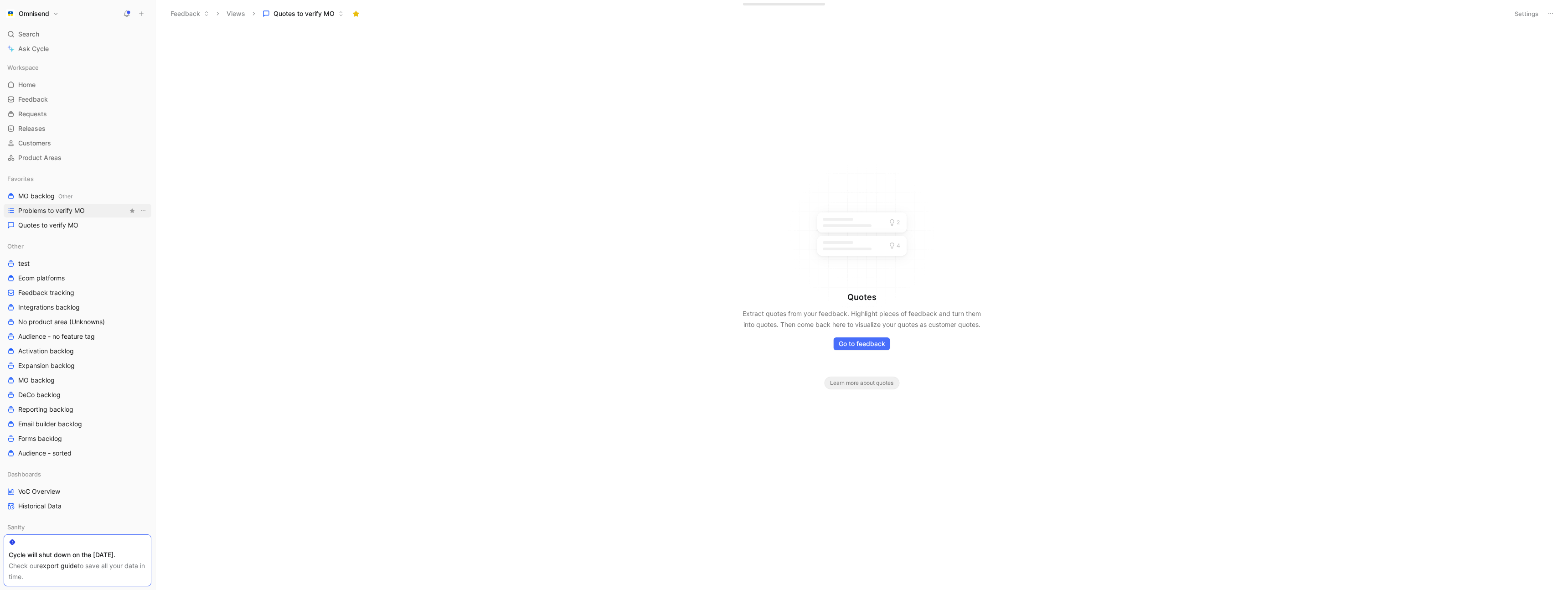
click at [68, 206] on span "Problems to verify MO" at bounding box center [51, 210] width 66 height 9
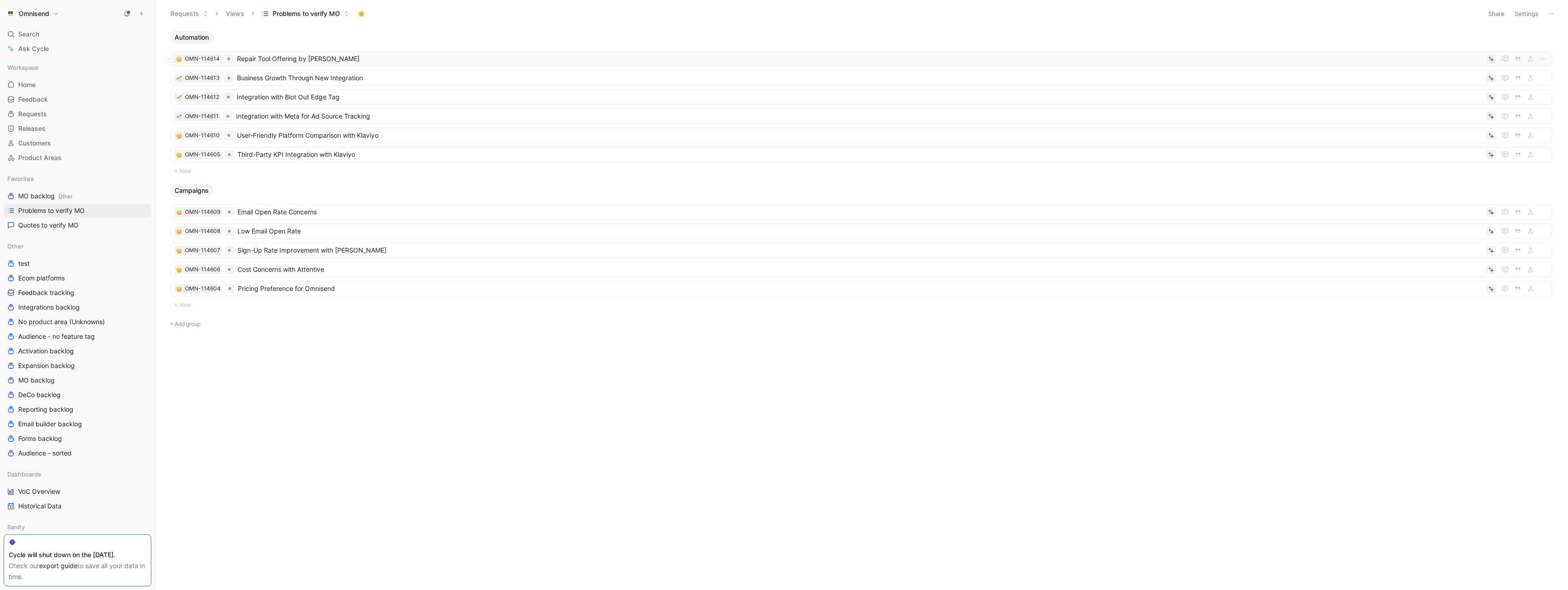
click at [384, 57] on span "Repair Tool Offering by [PERSON_NAME]" at bounding box center [859, 59] width 1246 height 11
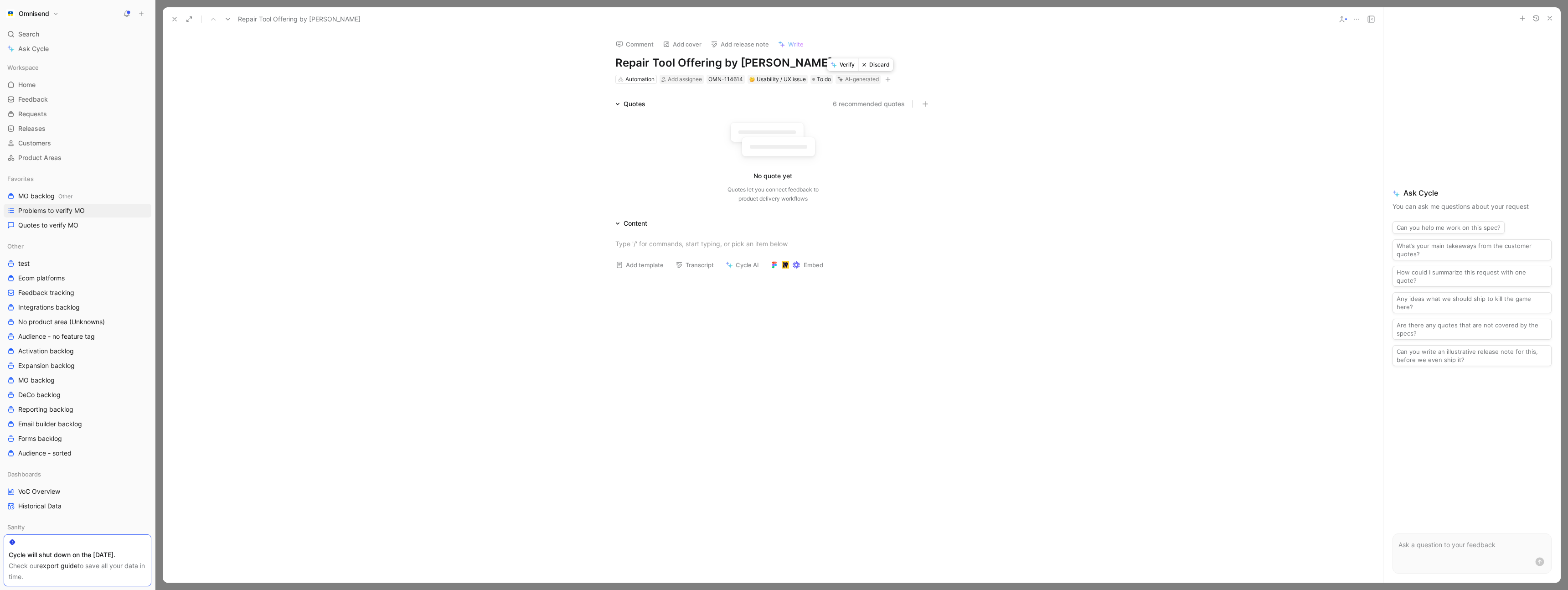
click at [877, 66] on button "Discard" at bounding box center [876, 65] width 35 height 13
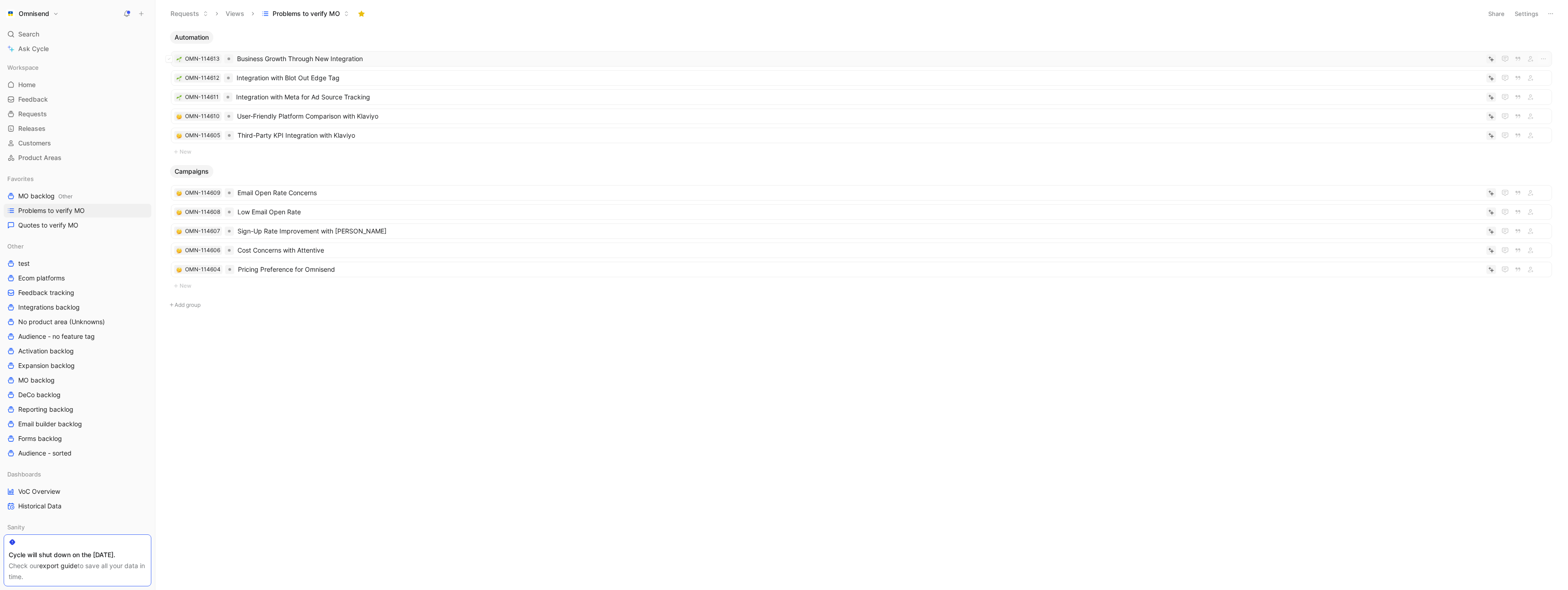
click at [420, 61] on span "Business Growth Through New Integration" at bounding box center [859, 59] width 1246 height 11
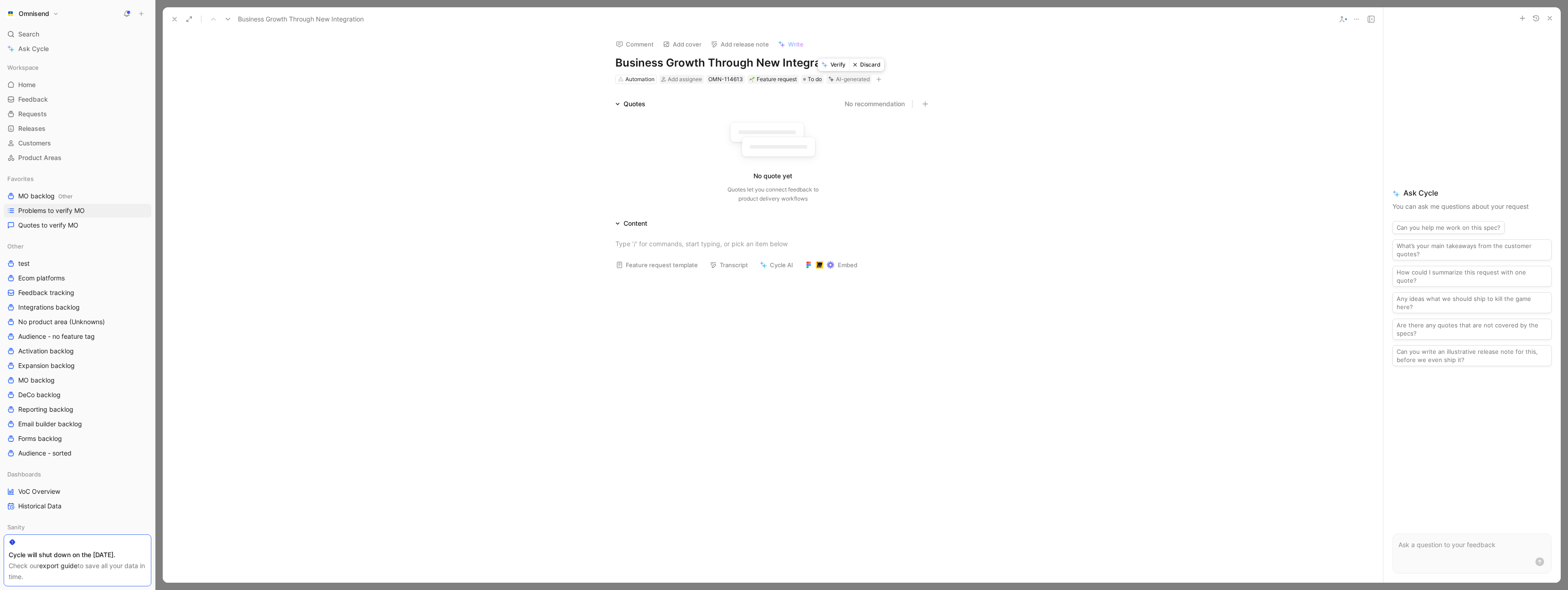
click at [869, 65] on button "Discard" at bounding box center [867, 65] width 35 height 13
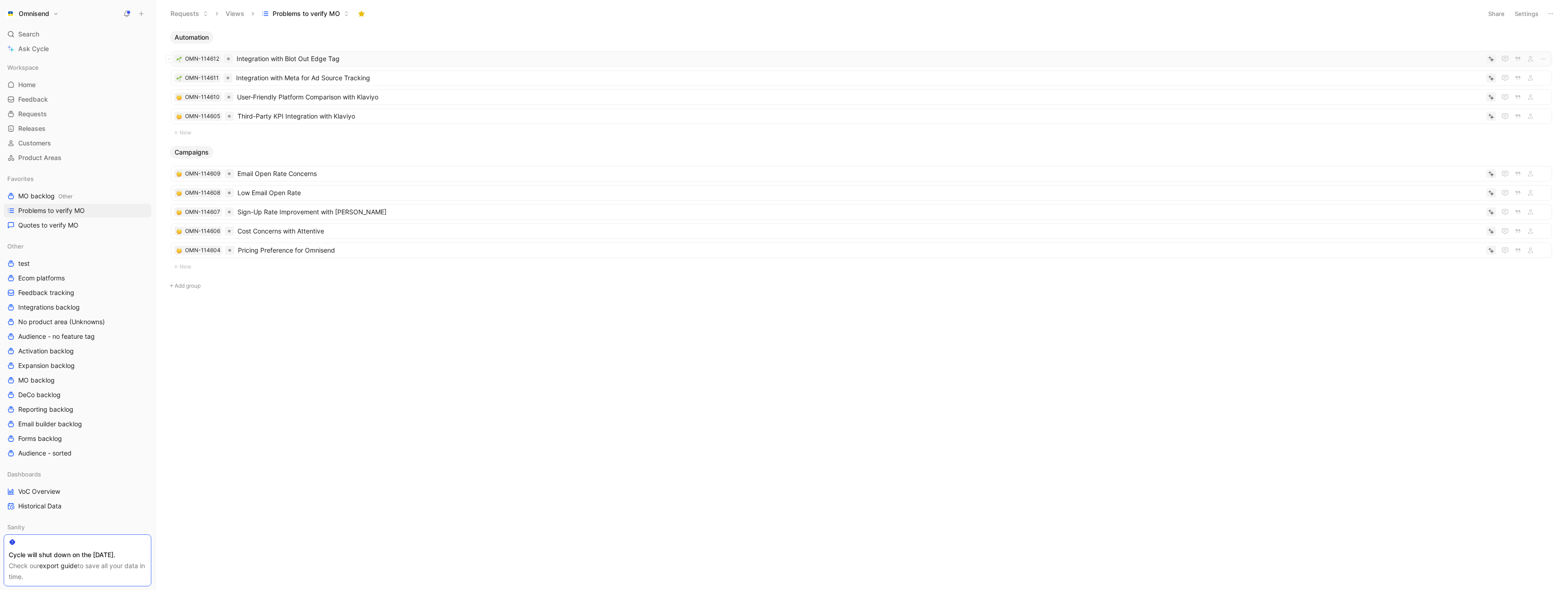
click at [416, 54] on span "Integration with Blot Out Edge Tag" at bounding box center [859, 59] width 1246 height 11
click at [413, 62] on span "Integration with Blot Out Edge Tag" at bounding box center [859, 59] width 1246 height 11
click at [372, 172] on span "Email Open Rate Concerns" at bounding box center [860, 174] width 1245 height 11
click at [371, 192] on span "Low Email Open Rate" at bounding box center [860, 193] width 1245 height 11
click at [382, 209] on span "Sign-Up Rate Improvement with [PERSON_NAME]" at bounding box center [860, 212] width 1245 height 11
